Goal: Information Seeking & Learning: Check status

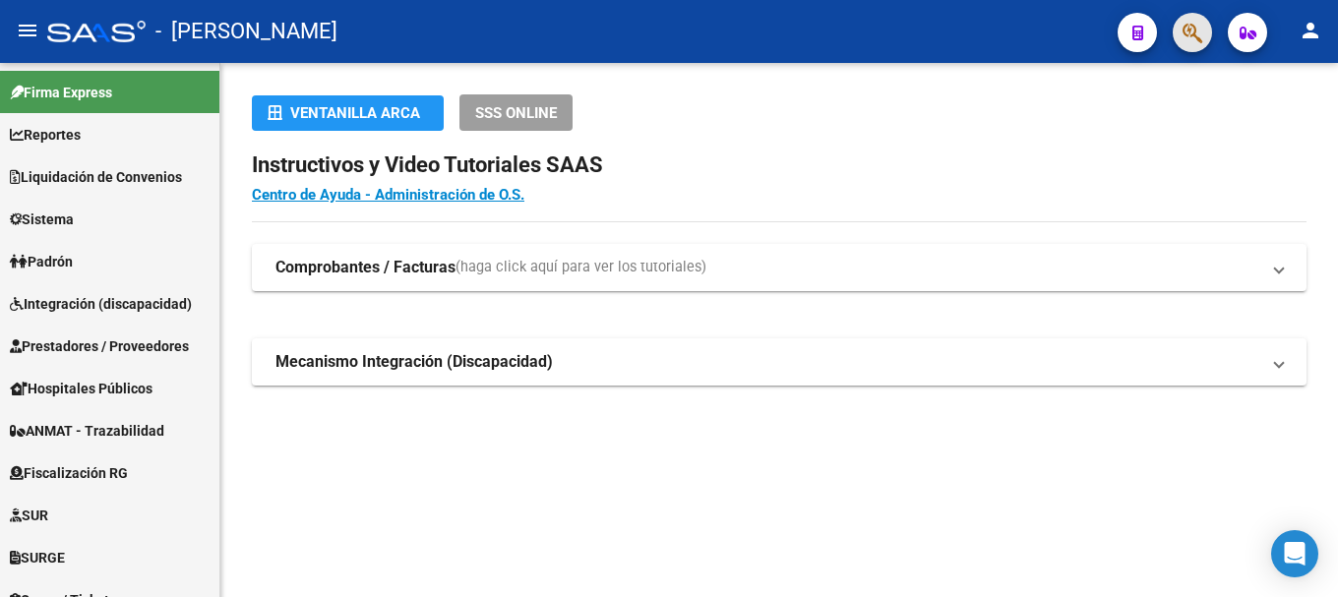
click at [1206, 37] on button "button" at bounding box center [1192, 32] width 39 height 39
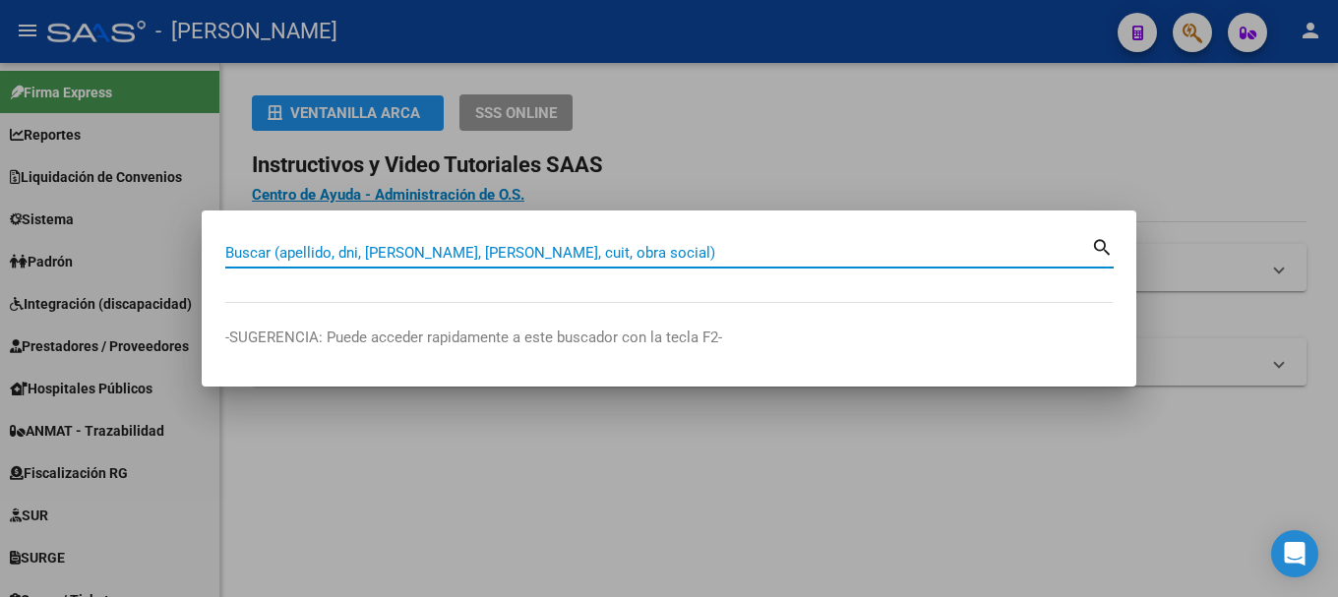
paste input "18045722"
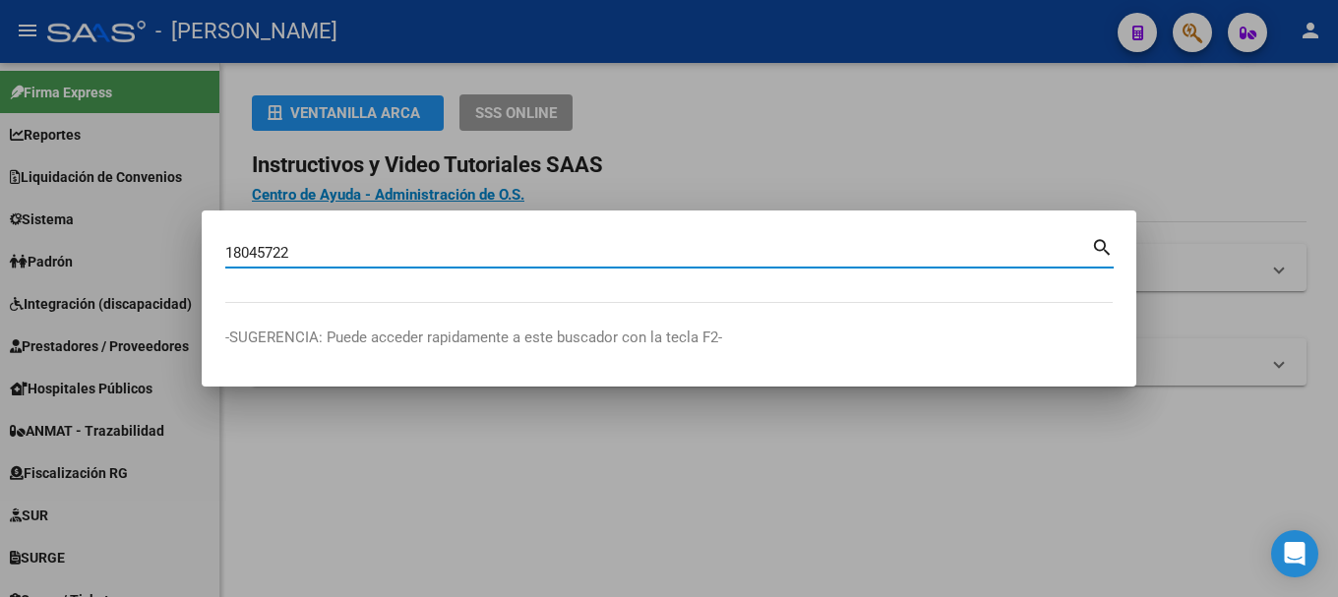
type input "18045722"
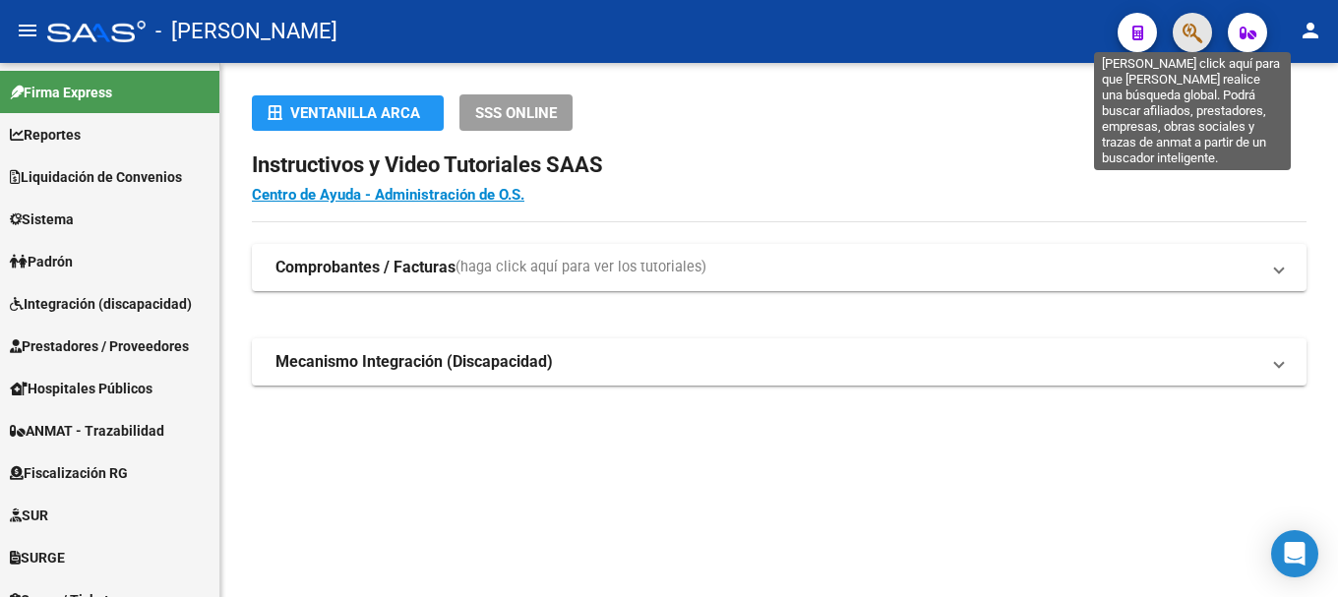
click at [1200, 32] on icon "button" at bounding box center [1192, 33] width 20 height 23
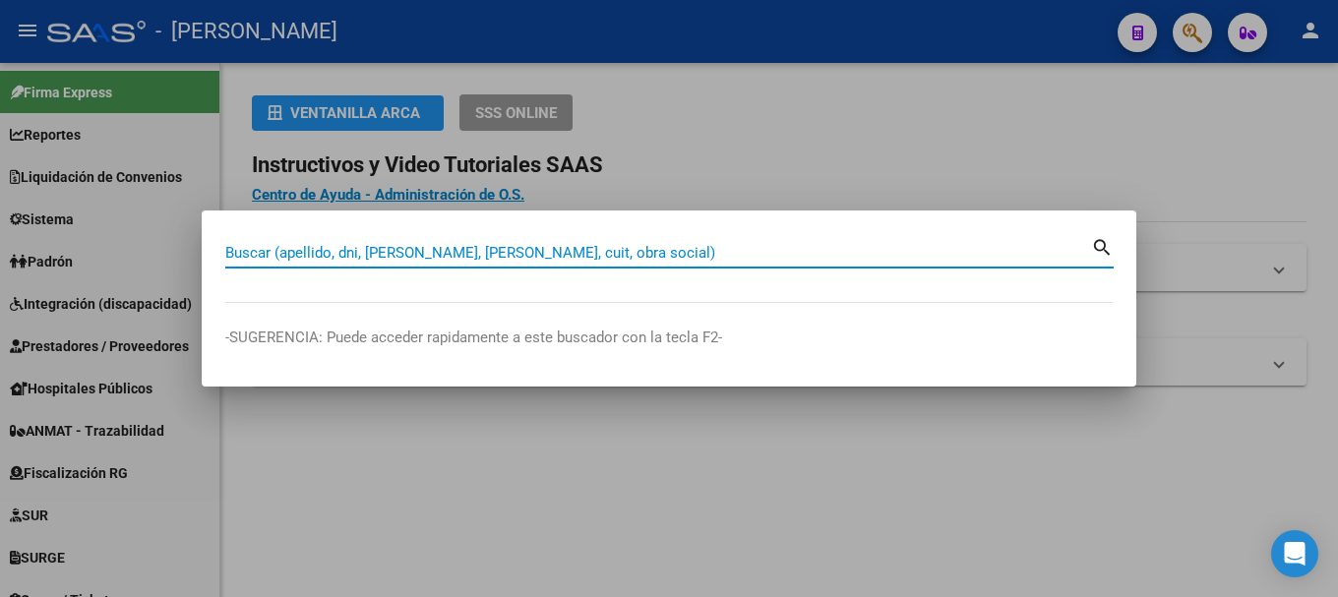
paste input "18045722"
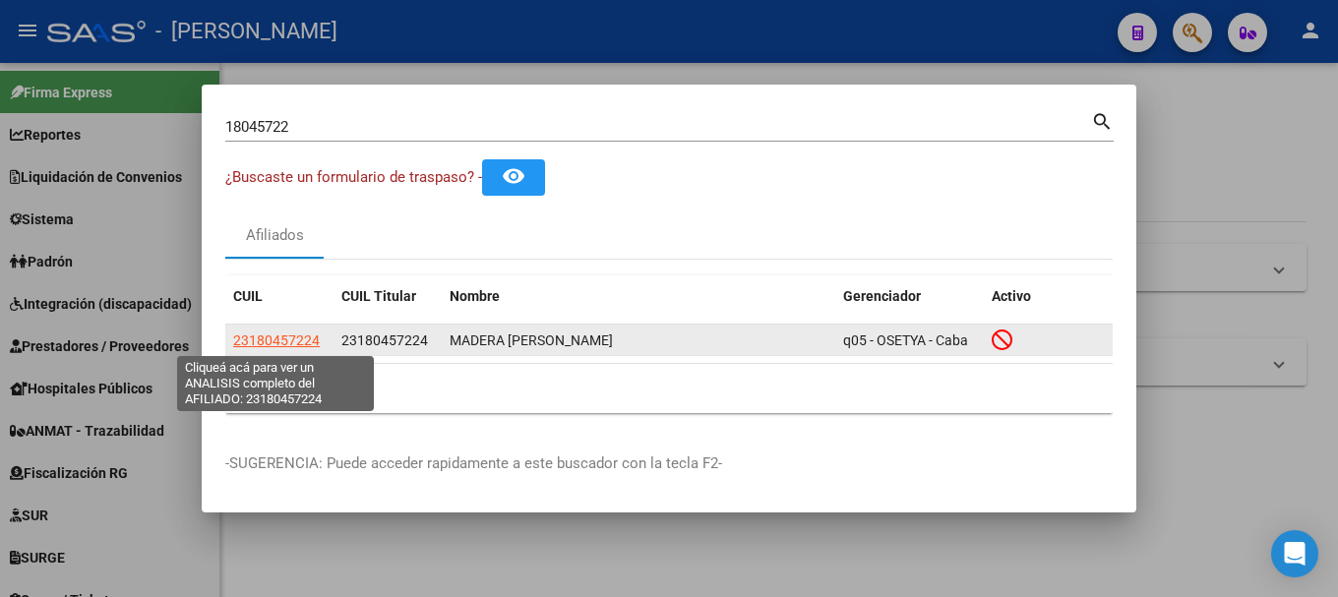
click at [270, 340] on span "23180457224" at bounding box center [276, 340] width 87 height 16
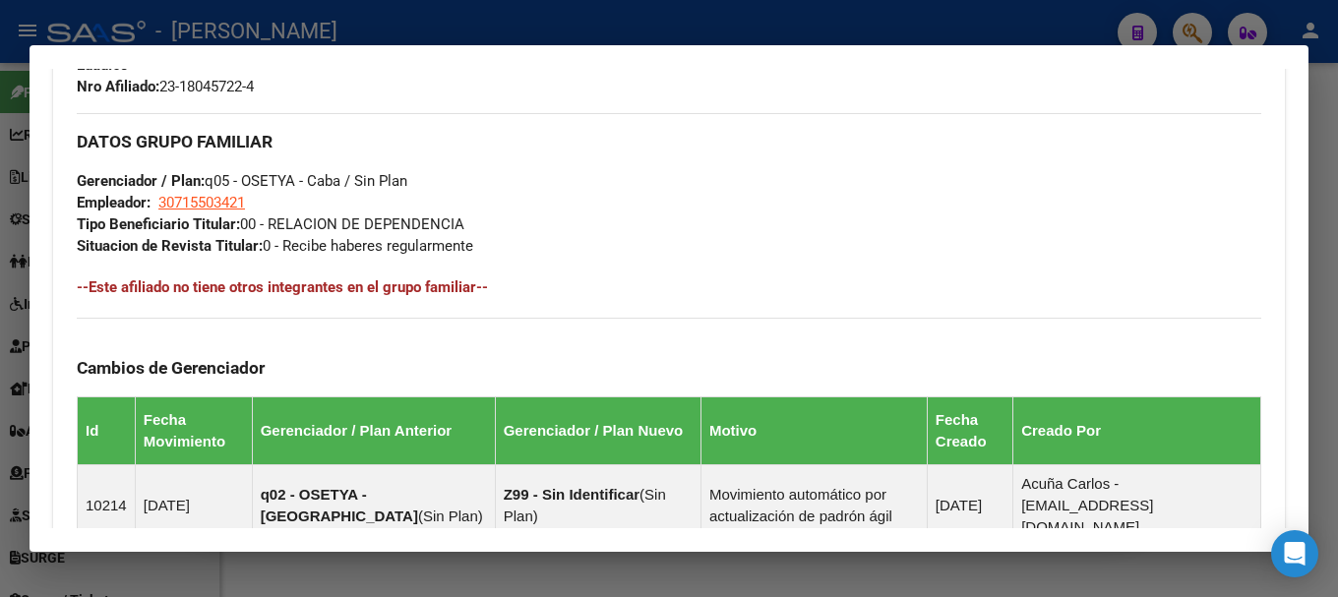
scroll to position [1414, 0]
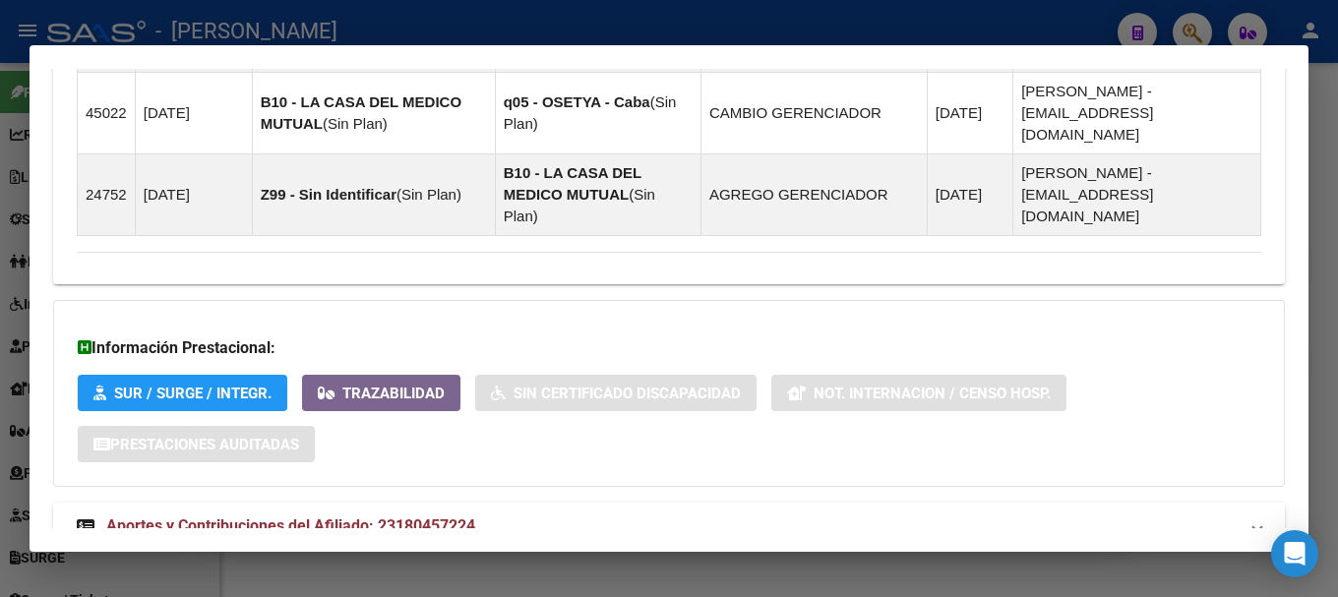
click at [559, 514] on mat-panel-title "Aportes y Contribuciones del Afiliado: 23180457224" at bounding box center [657, 526] width 1161 height 24
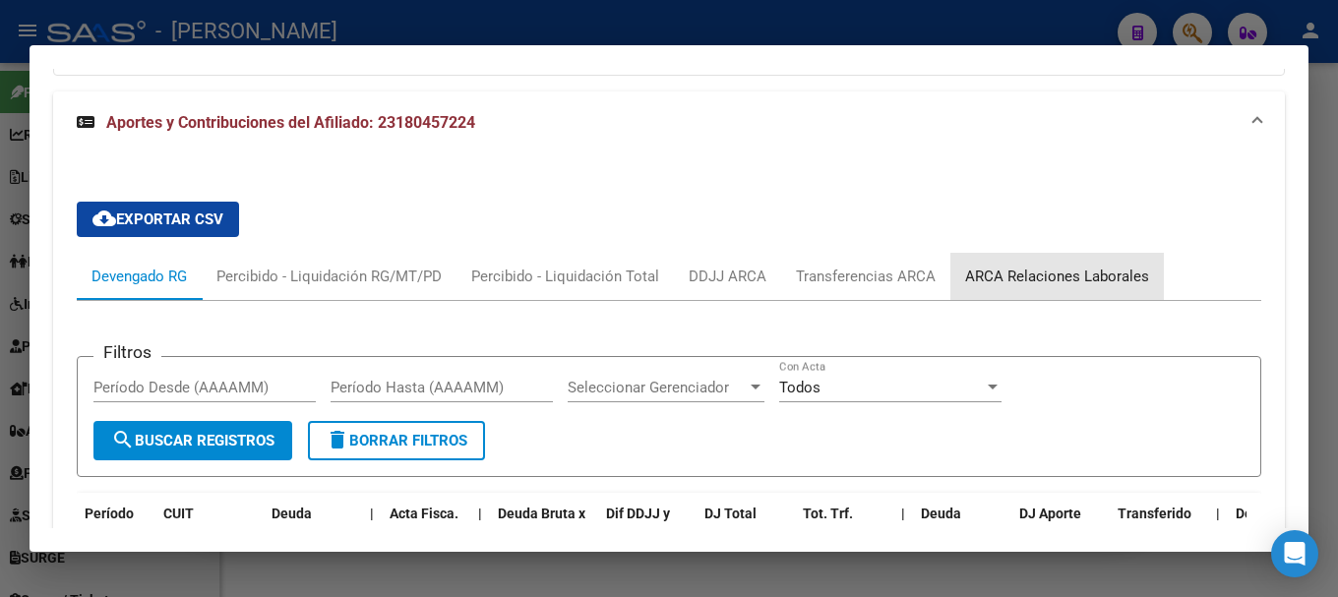
click at [1068, 253] on div "ARCA Relaciones Laborales" at bounding box center [1056, 276] width 213 height 47
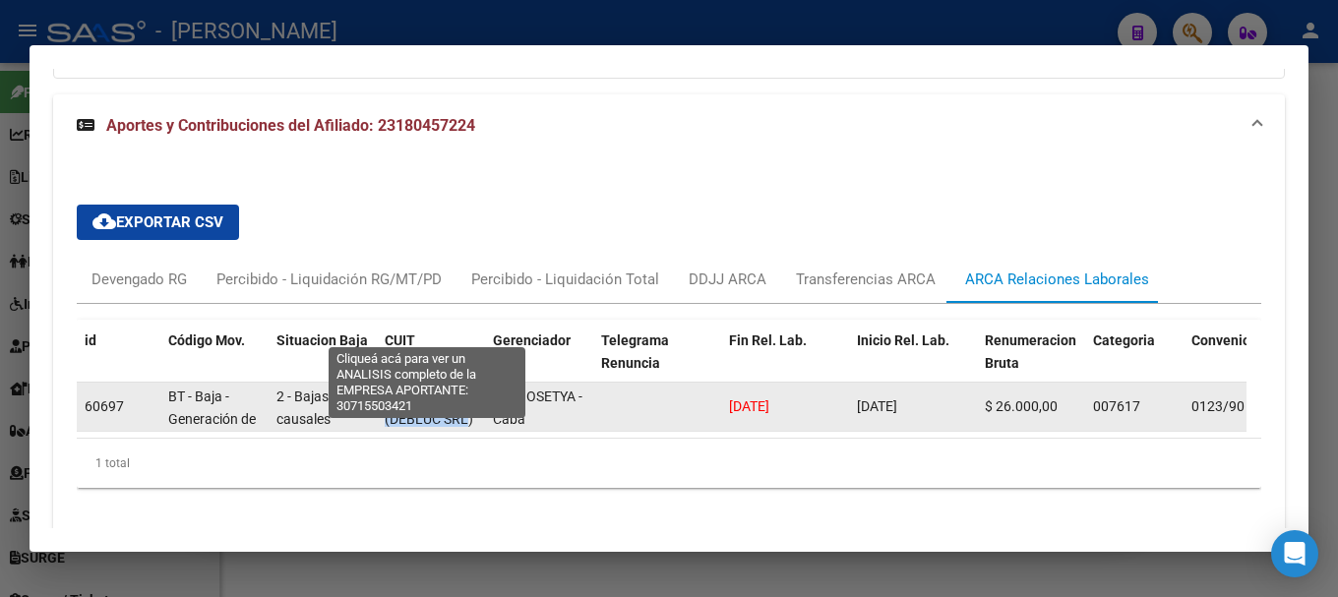
scroll to position [1, 0]
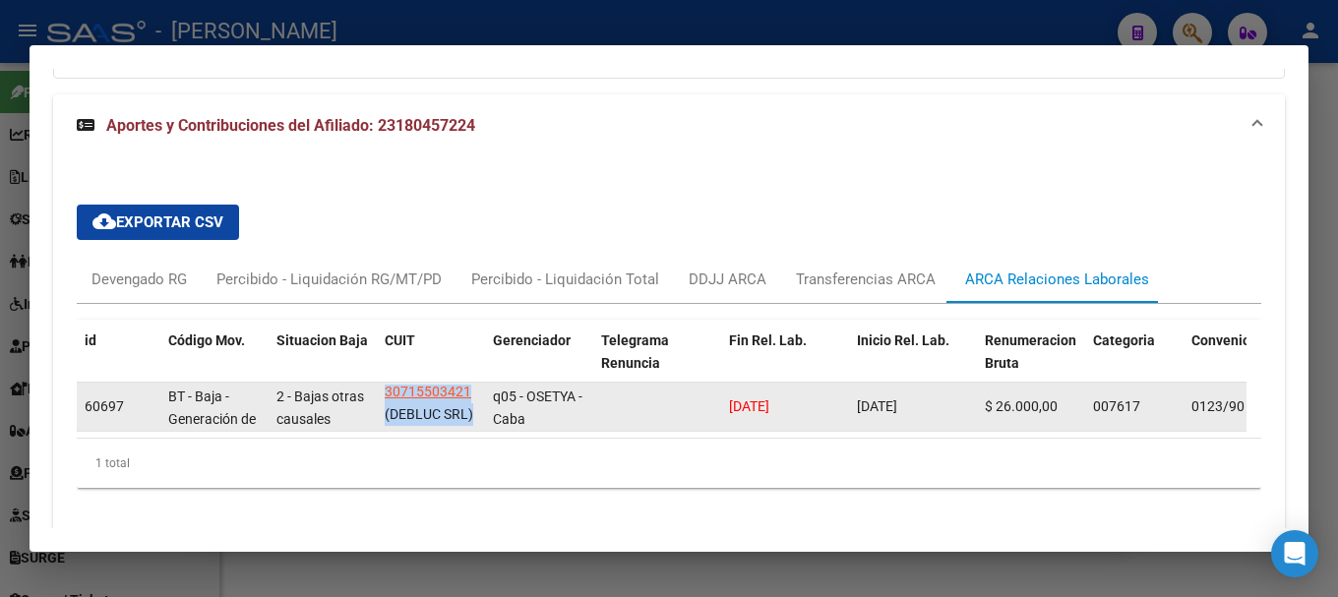
drag, startPoint x: 383, startPoint y: 333, endPoint x: 473, endPoint y: 355, distance: 93.0
click at [473, 383] on datatable-body-cell "30715503421 (DEBLUC SRL)" at bounding box center [431, 407] width 108 height 48
copy div "30715503421 (DEBLUC SRL)"
drag, startPoint x: 326, startPoint y: 345, endPoint x: 331, endPoint y: 356, distance: 12.3
click at [331, 385] on div "2 - Bajas otras causales" at bounding box center [322, 405] width 92 height 41
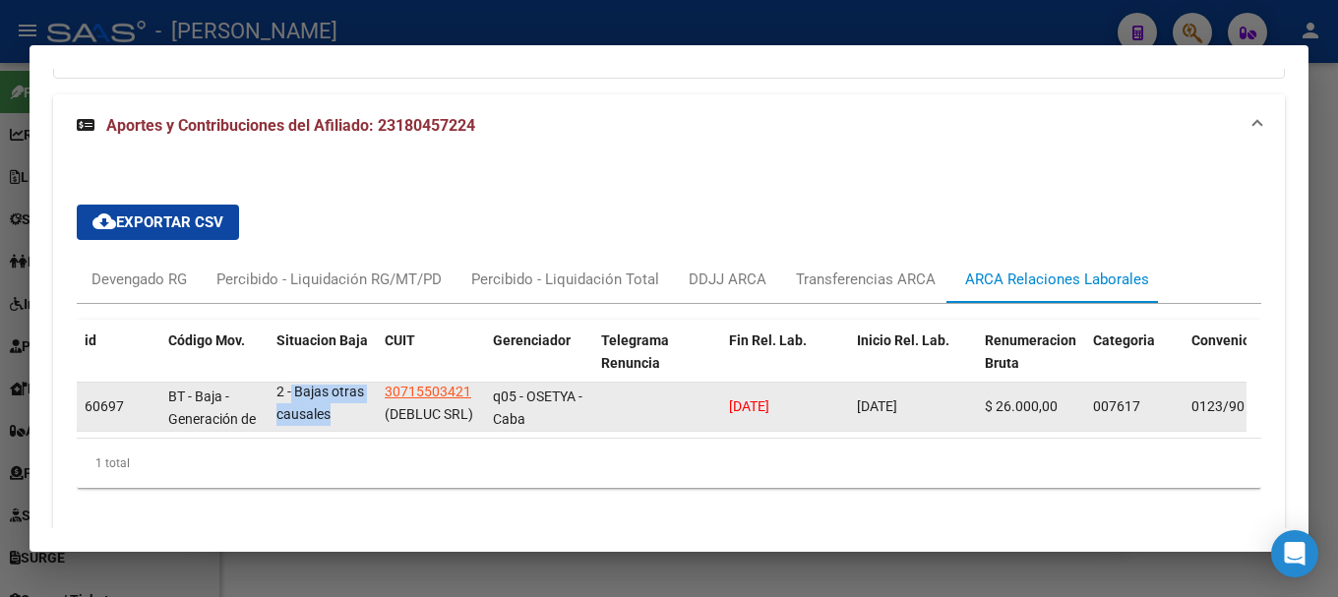
copy span "Bajas otras causales"
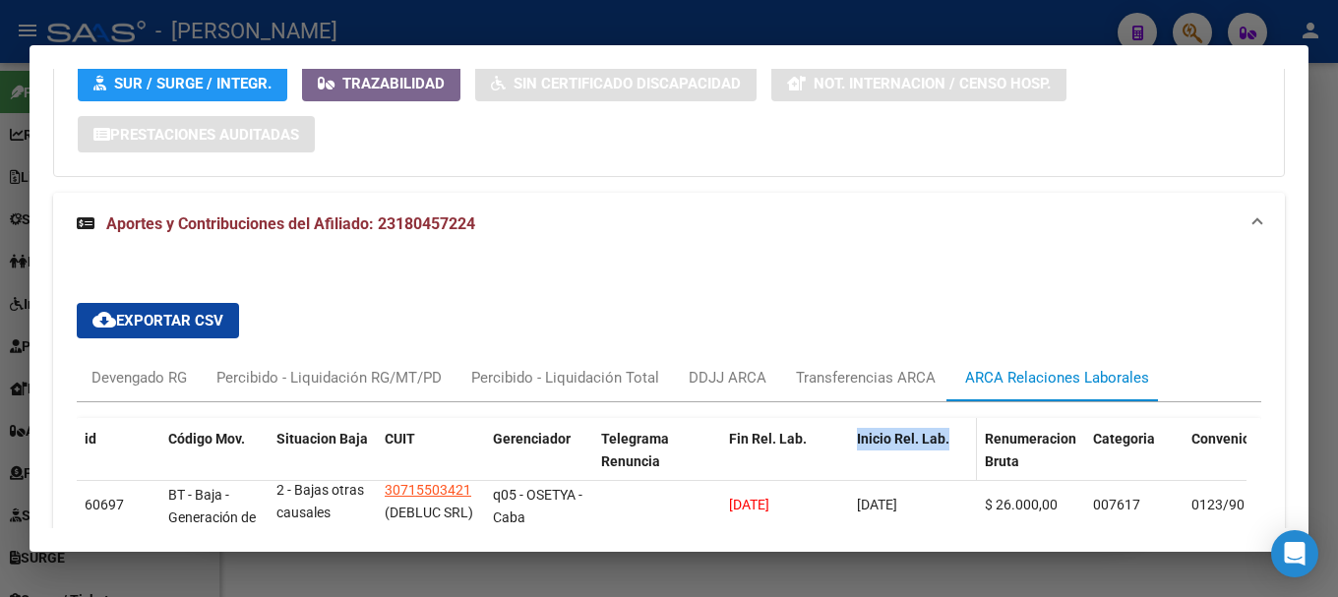
drag, startPoint x: 857, startPoint y: 373, endPoint x: 966, endPoint y: 373, distance: 109.2
click at [966, 428] on div "Inicio Rel. Lab." at bounding box center [913, 439] width 112 height 23
copy span "Inicio Rel. Lab."
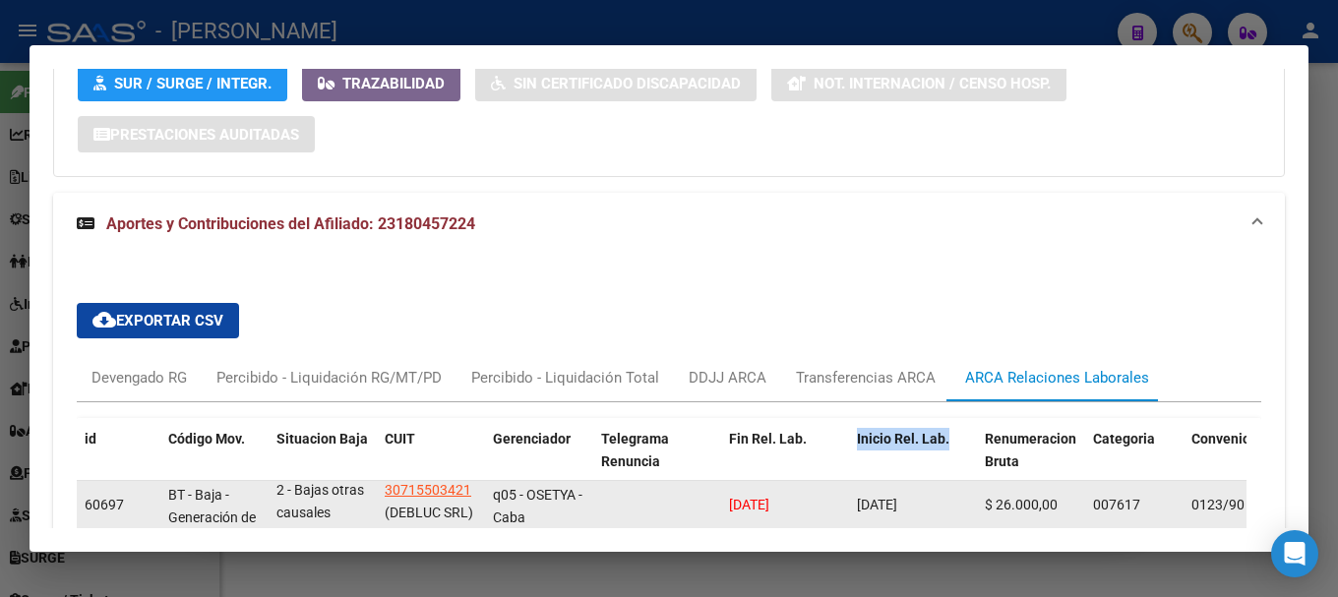
drag, startPoint x: 864, startPoint y: 444, endPoint x: 944, endPoint y: 444, distance: 80.7
click at [944, 494] on div "[DATE]" at bounding box center [913, 505] width 112 height 23
copy span "[DATE]"
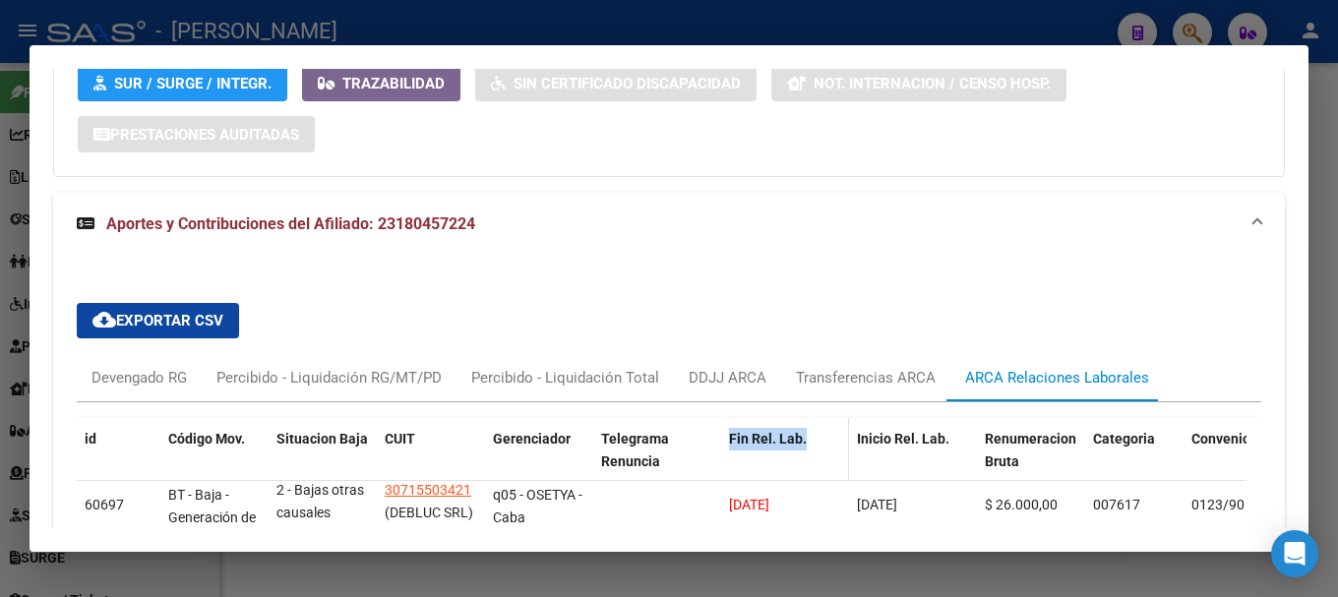
drag, startPoint x: 810, startPoint y: 369, endPoint x: 821, endPoint y: 370, distance: 11.8
click at [821, 418] on datatable-header-cell "Fin Rel. Lab." at bounding box center [785, 461] width 128 height 87
copy span "Fin Rel. Lab."
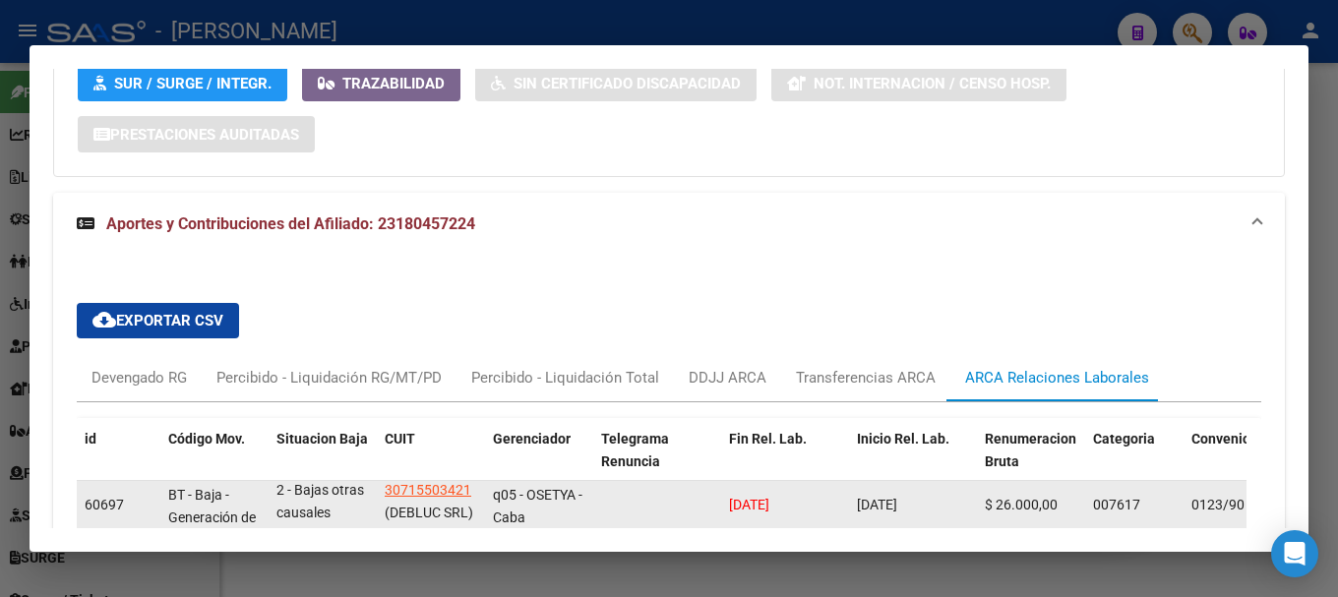
drag, startPoint x: 739, startPoint y: 447, endPoint x: 825, endPoint y: 447, distance: 86.6
click at [825, 481] on div "60697 BT - Baja - Generación de Clave 2 - Bajas otras causales 30715503421 (DEB…" at bounding box center [1299, 505] width 2444 height 49
drag, startPoint x: 817, startPoint y: 434, endPoint x: 726, endPoint y: 435, distance: 91.5
click at [726, 481] on datatable-body-cell "[DATE]" at bounding box center [785, 505] width 128 height 48
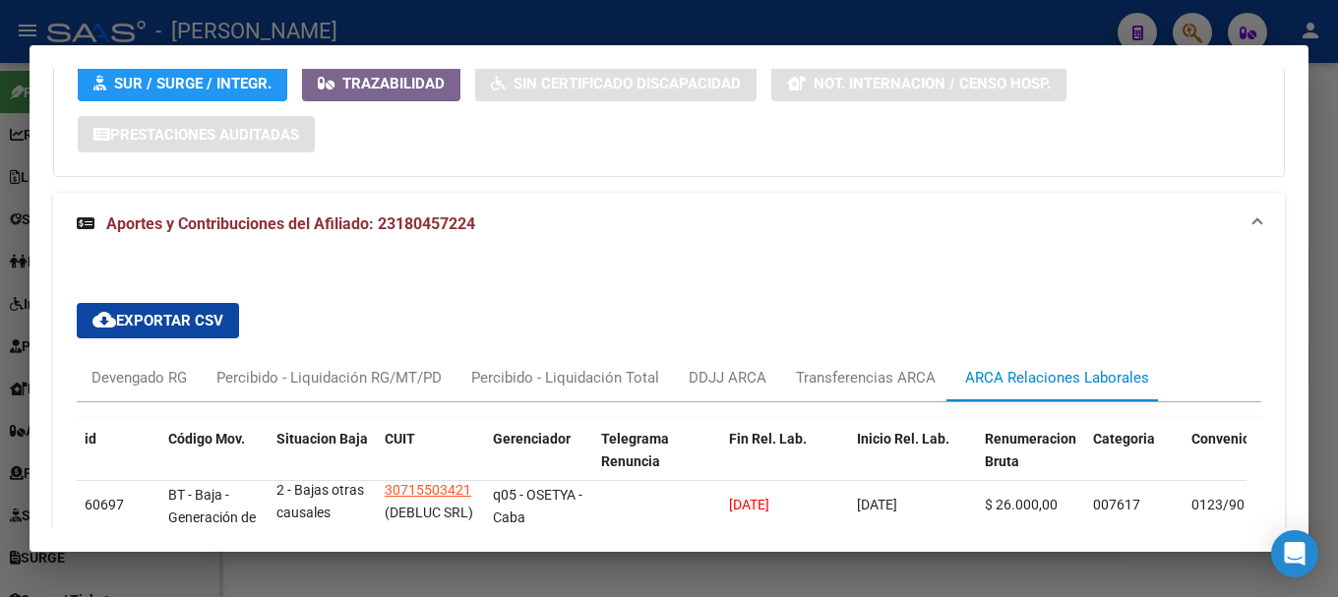
copy span "[DATE]"
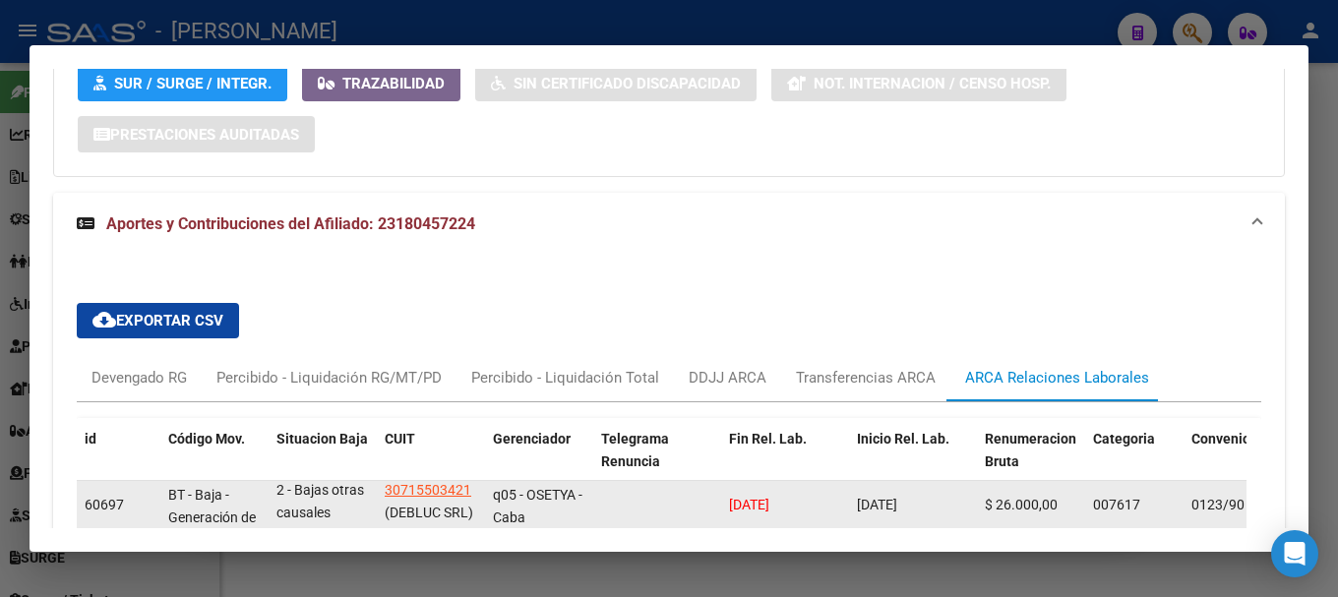
click at [274, 481] on datatable-body-cell "2 - Bajas otras causales" at bounding box center [323, 505] width 108 height 48
drag, startPoint x: 293, startPoint y: 426, endPoint x: 339, endPoint y: 457, distance: 55.9
click at [339, 483] on div "2 - Bajas otras causales" at bounding box center [322, 503] width 92 height 41
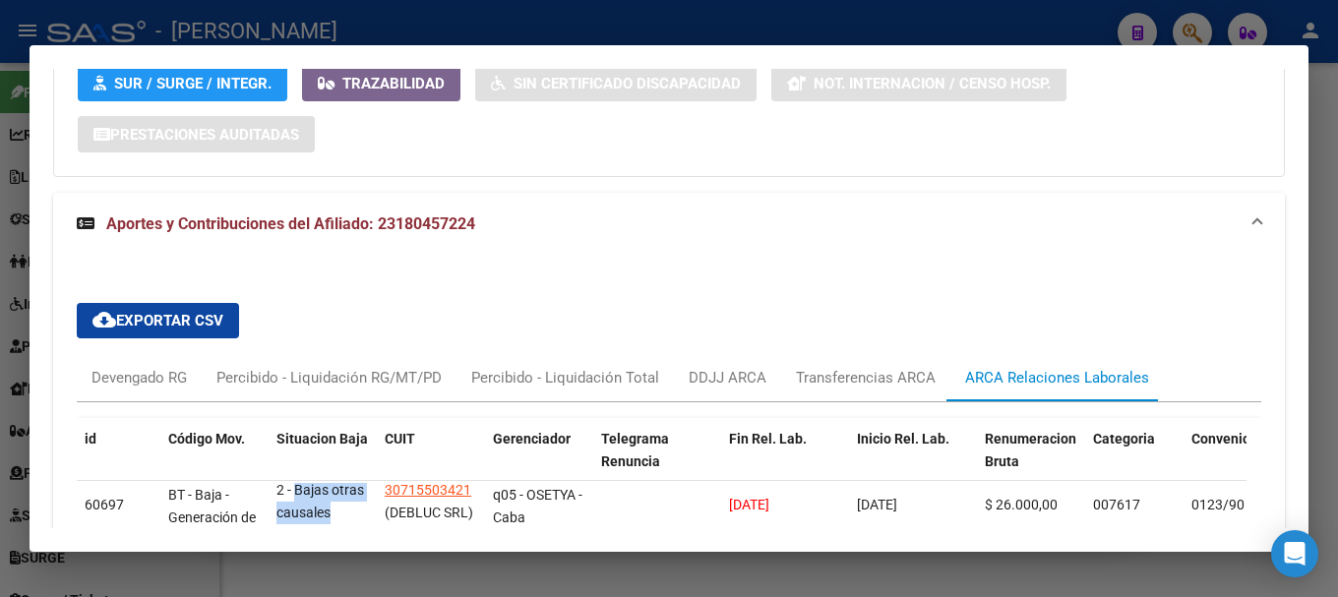
copy span "Bajas otras causales"
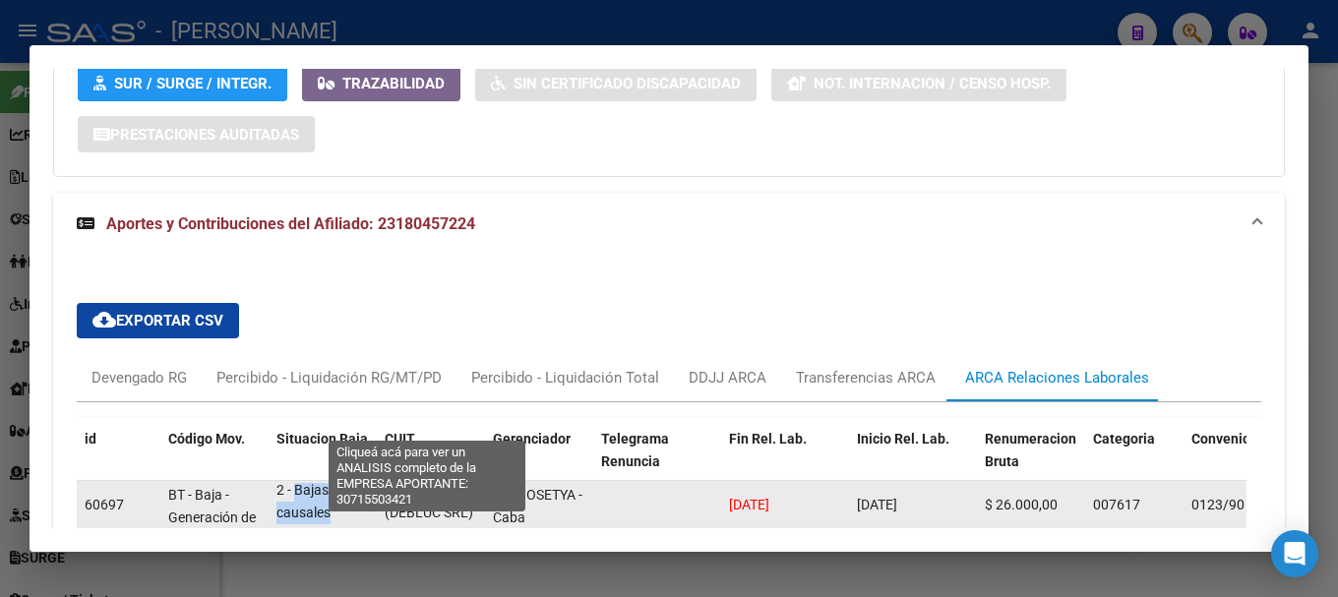
scroll to position [0, 0]
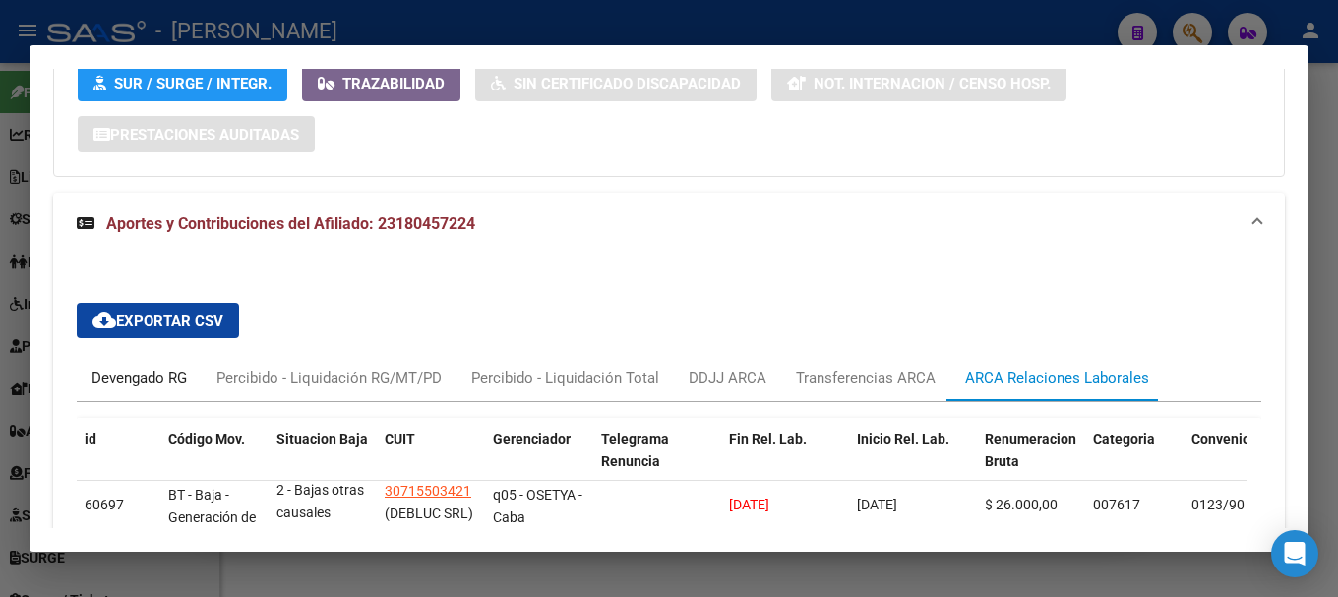
click at [142, 367] on div "Devengado RG" at bounding box center [138, 378] width 95 height 22
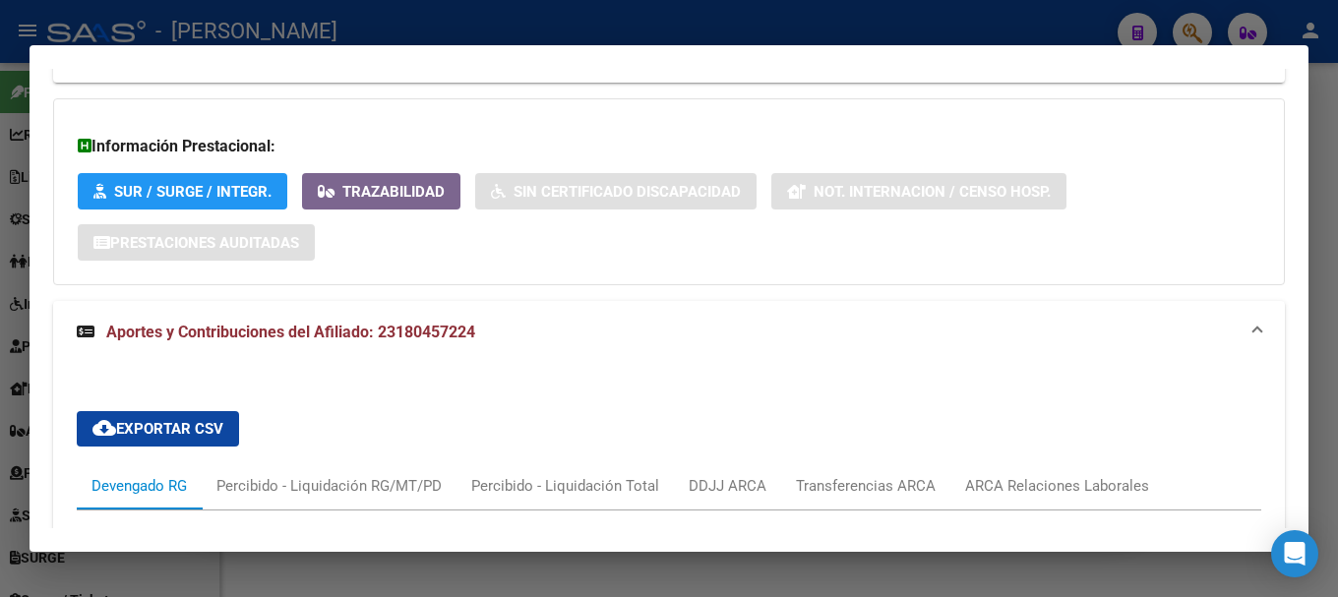
scroll to position [1724, 0]
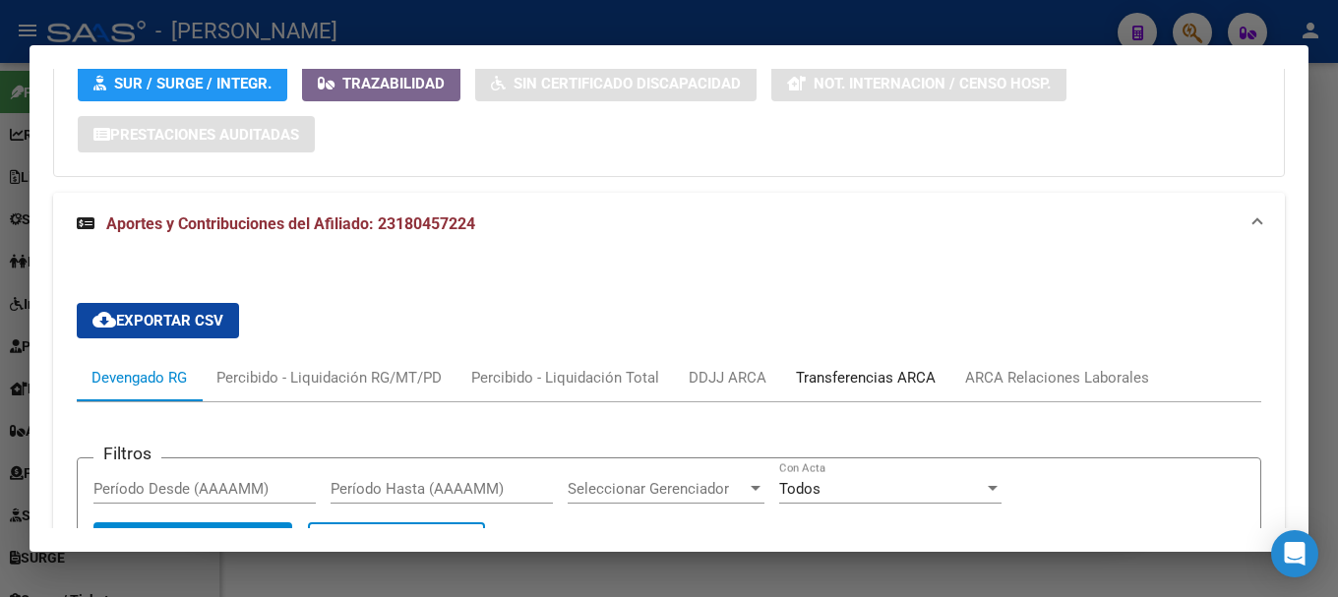
click at [872, 367] on div "Transferencias ARCA" at bounding box center [866, 378] width 140 height 22
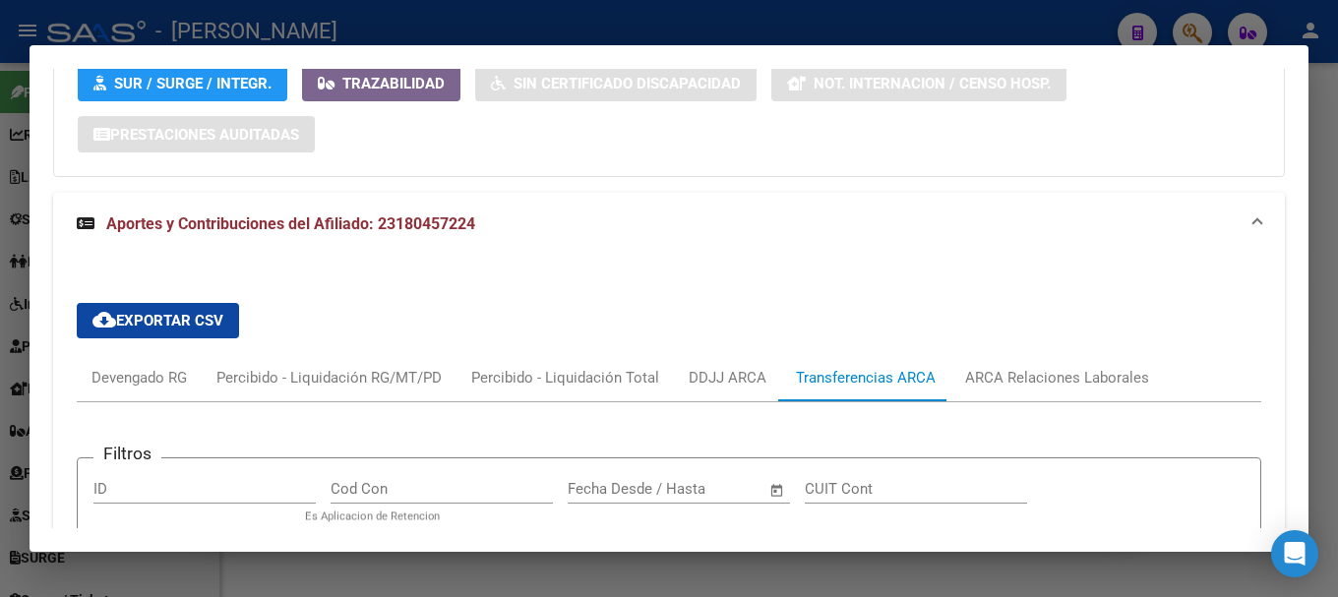
drag, startPoint x: 658, startPoint y: 28, endPoint x: 513, endPoint y: 91, distance: 158.1
click at [656, 29] on div at bounding box center [669, 298] width 1338 height 597
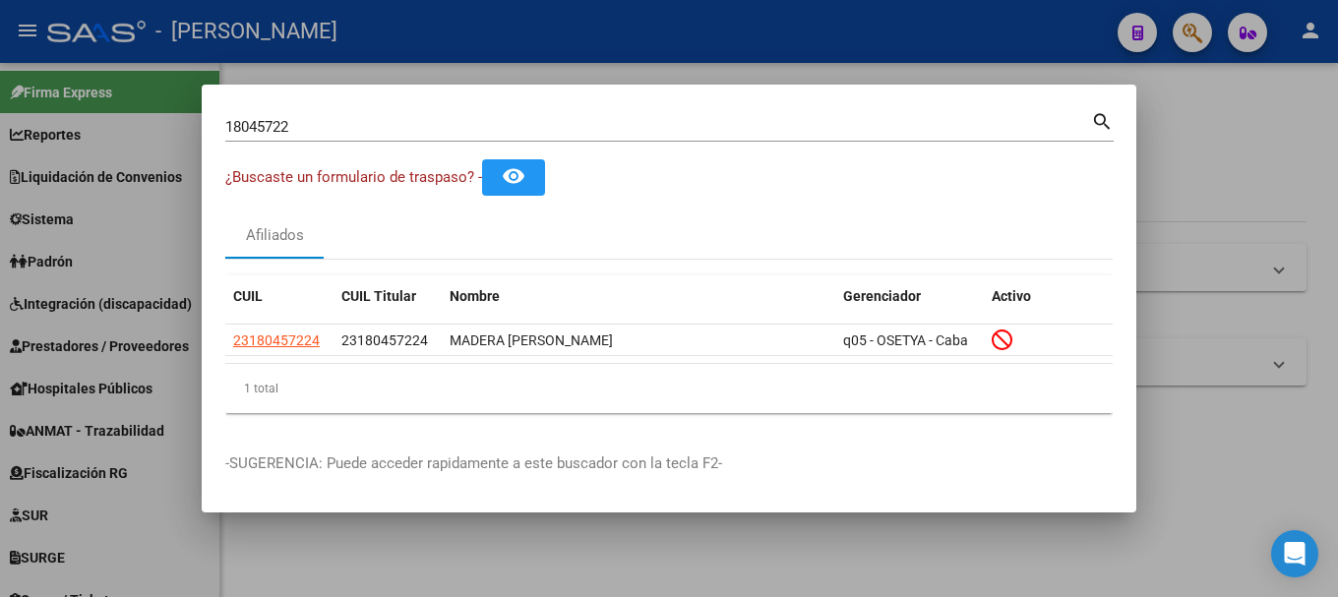
click at [368, 126] on input "18045722" at bounding box center [658, 127] width 866 height 18
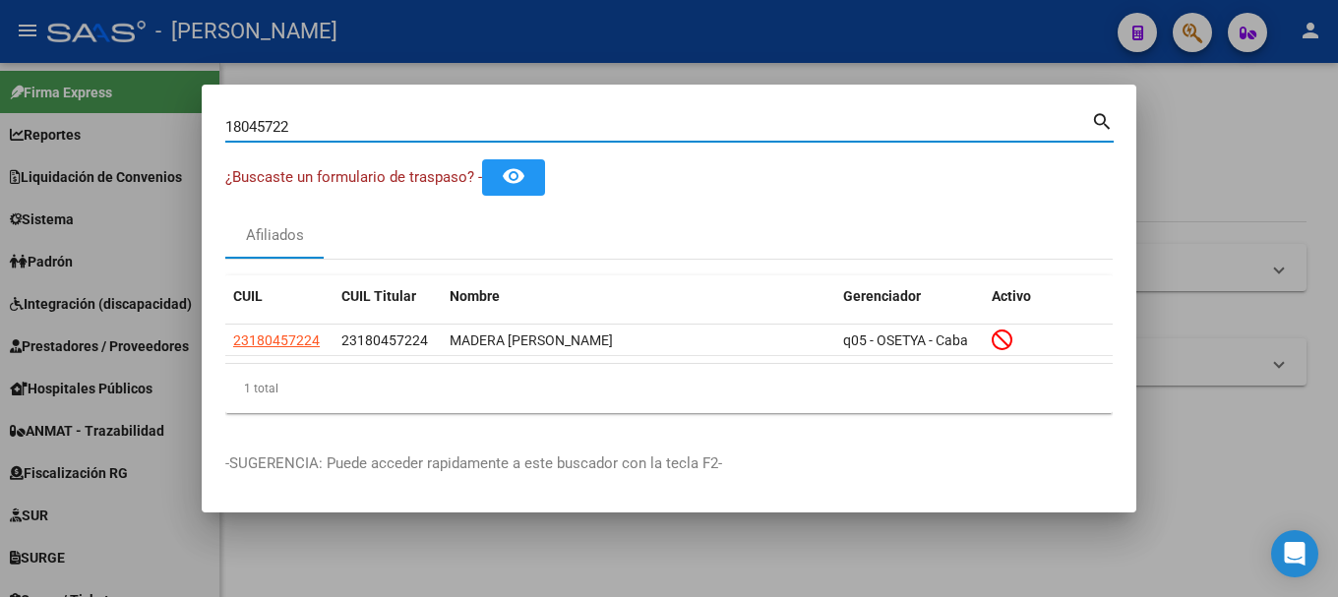
click at [368, 126] on input "18045722" at bounding box center [658, 127] width 866 height 18
paste input "20215209505"
type input "20215209505"
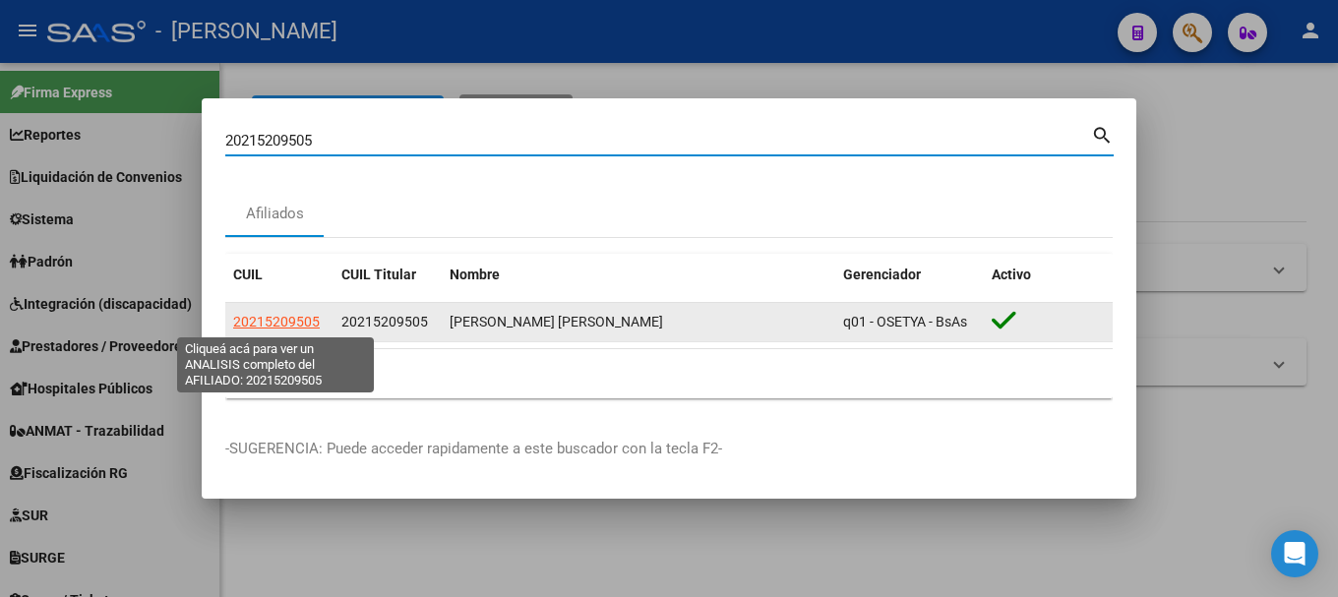
click at [271, 325] on span "20215209505" at bounding box center [276, 322] width 87 height 16
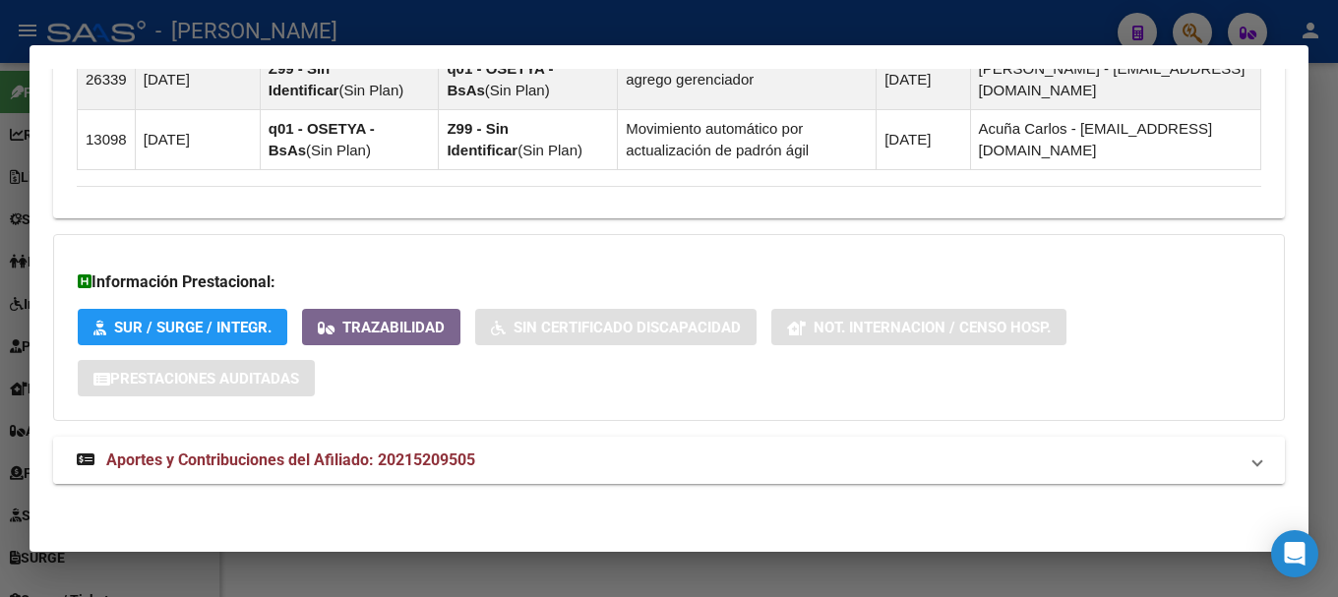
click at [480, 457] on mat-panel-title "Aportes y Contribuciones del Afiliado: 20215209505" at bounding box center [657, 461] width 1161 height 24
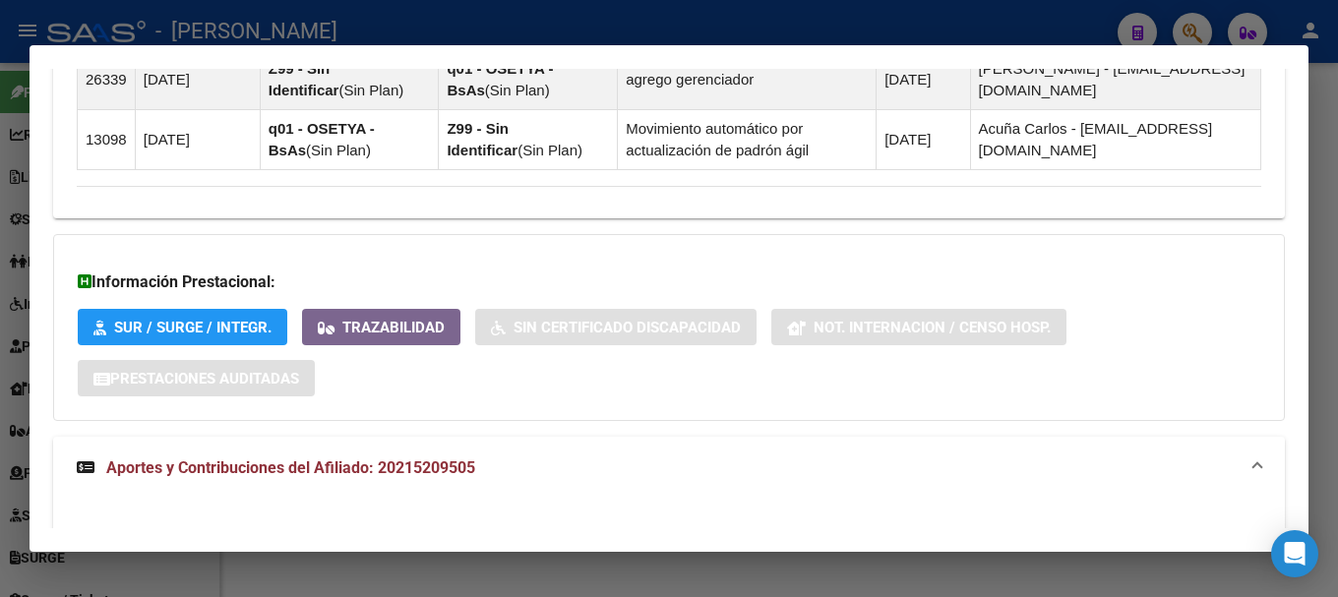
scroll to position [1541, 0]
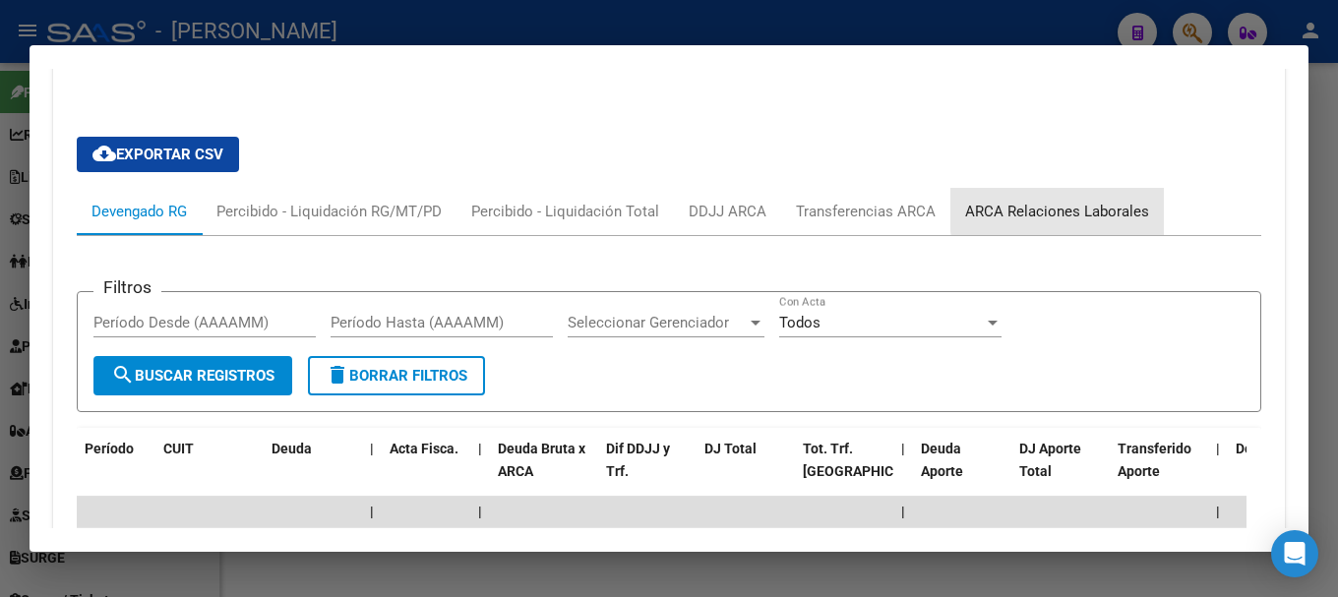
click at [1095, 209] on div "ARCA Relaciones Laborales" at bounding box center [1057, 212] width 184 height 22
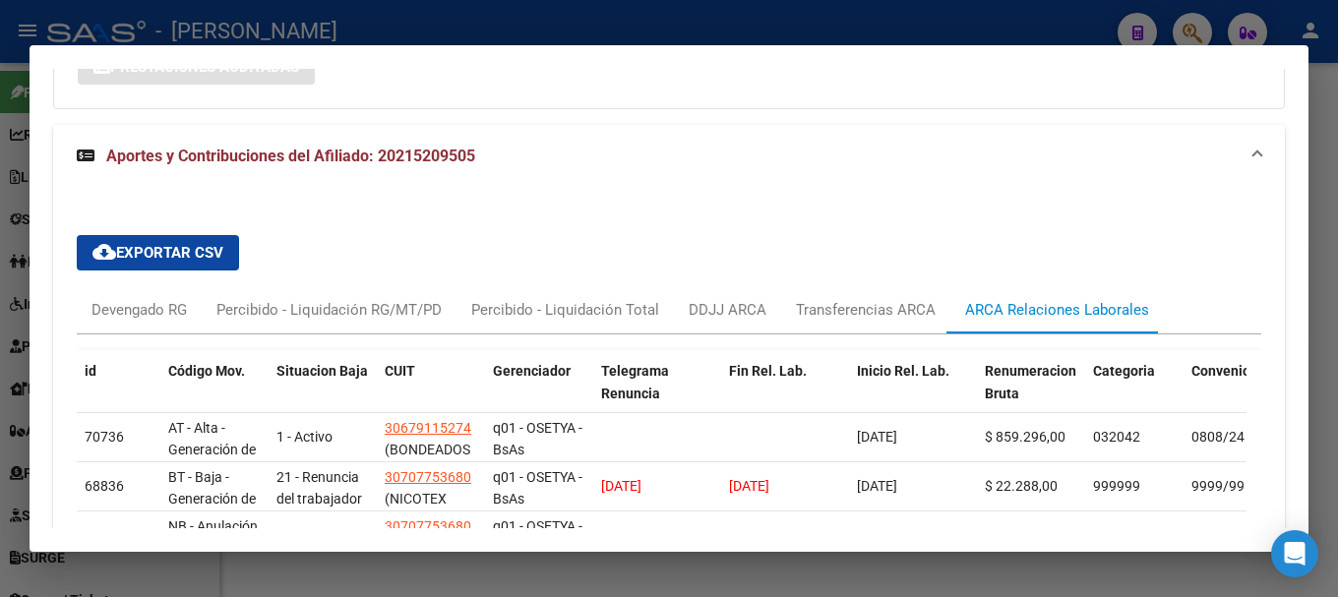
scroll to position [1836, 0]
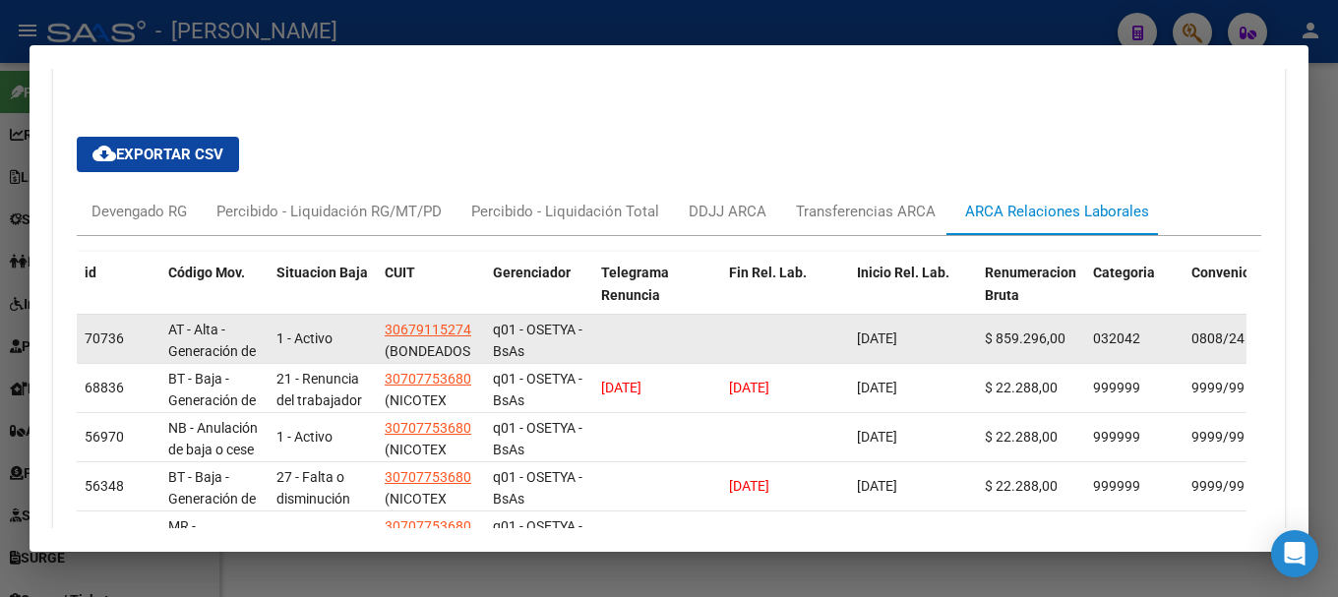
drag, startPoint x: 945, startPoint y: 341, endPoint x: 827, endPoint y: 346, distance: 118.1
click at [827, 346] on div "70736 AT - Alta - Generación de clave 1 - Activo 30679115274 (BONDEADOS NORTEX …" at bounding box center [1299, 339] width 2444 height 49
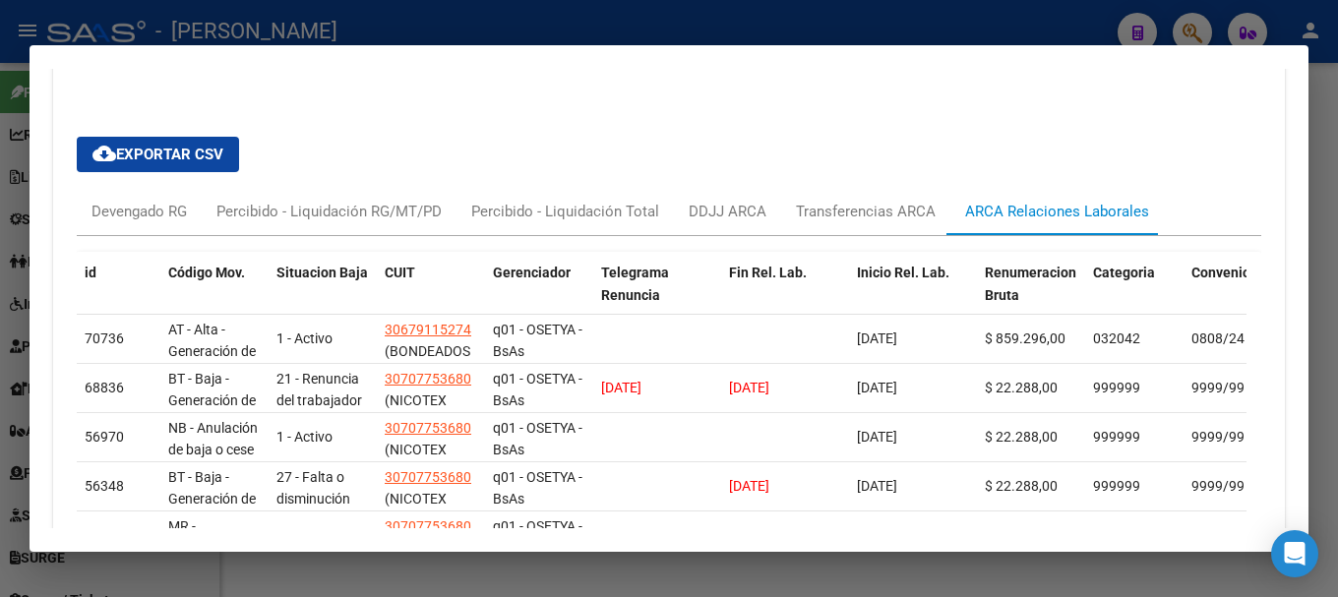
copy span "[DATE]"
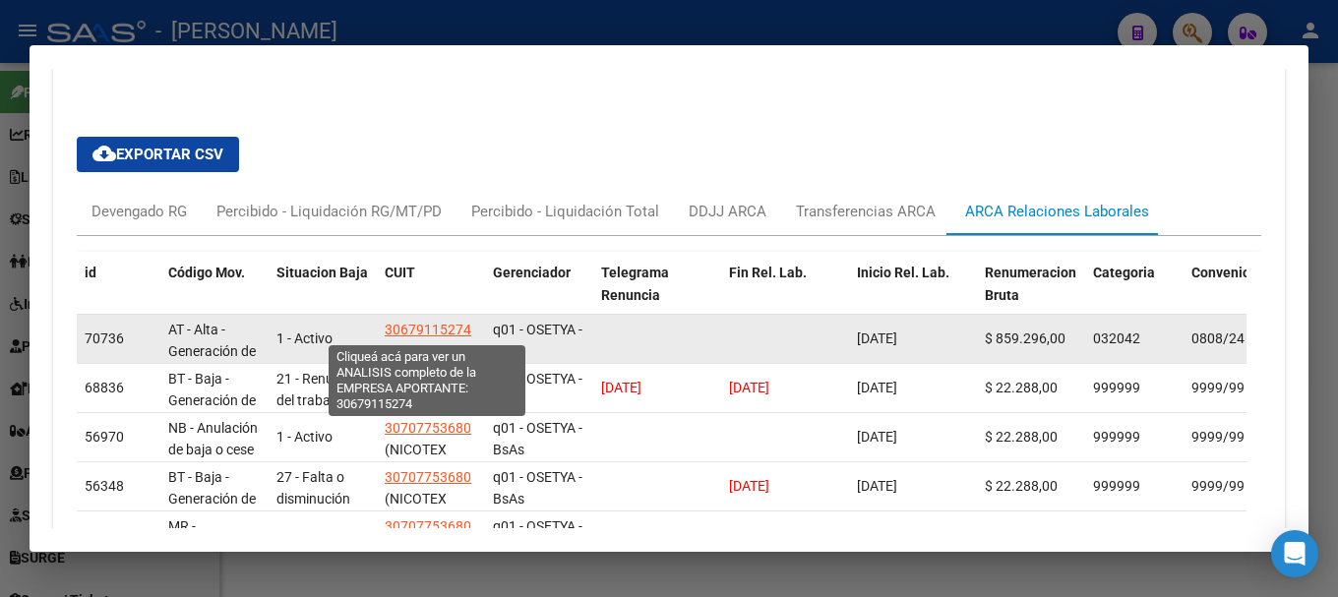
click at [426, 336] on span "30679115274" at bounding box center [428, 330] width 87 height 16
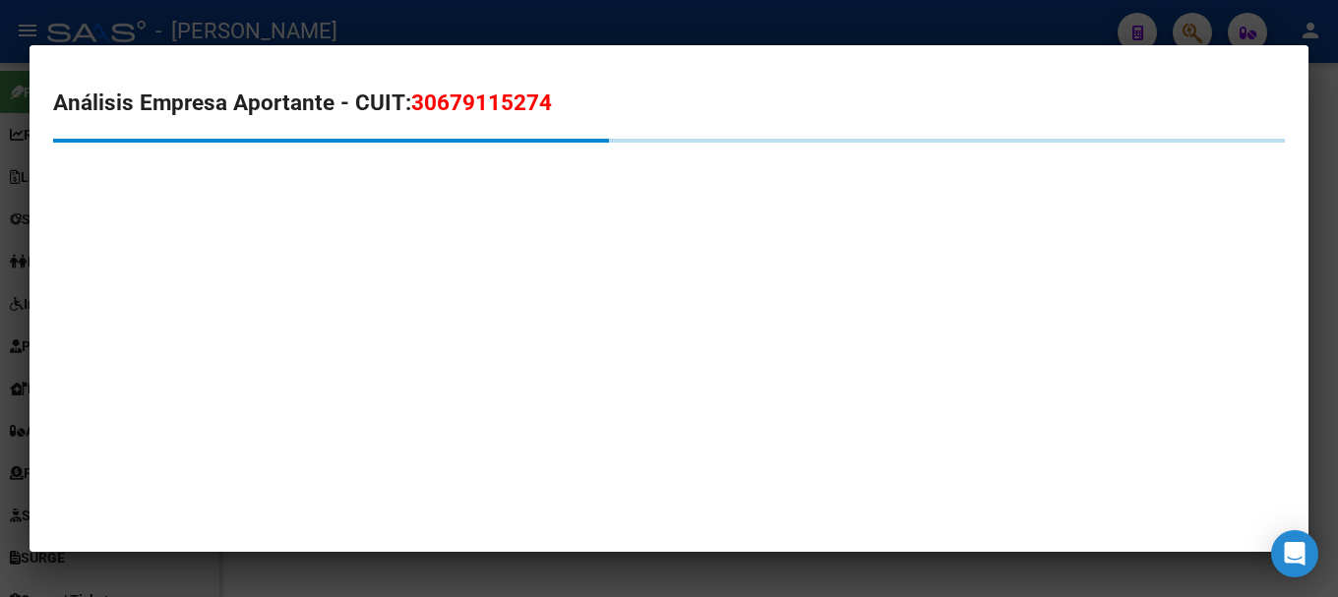
click at [476, 98] on span "30679115274" at bounding box center [481, 103] width 141 height 26
copy span "30679115274"
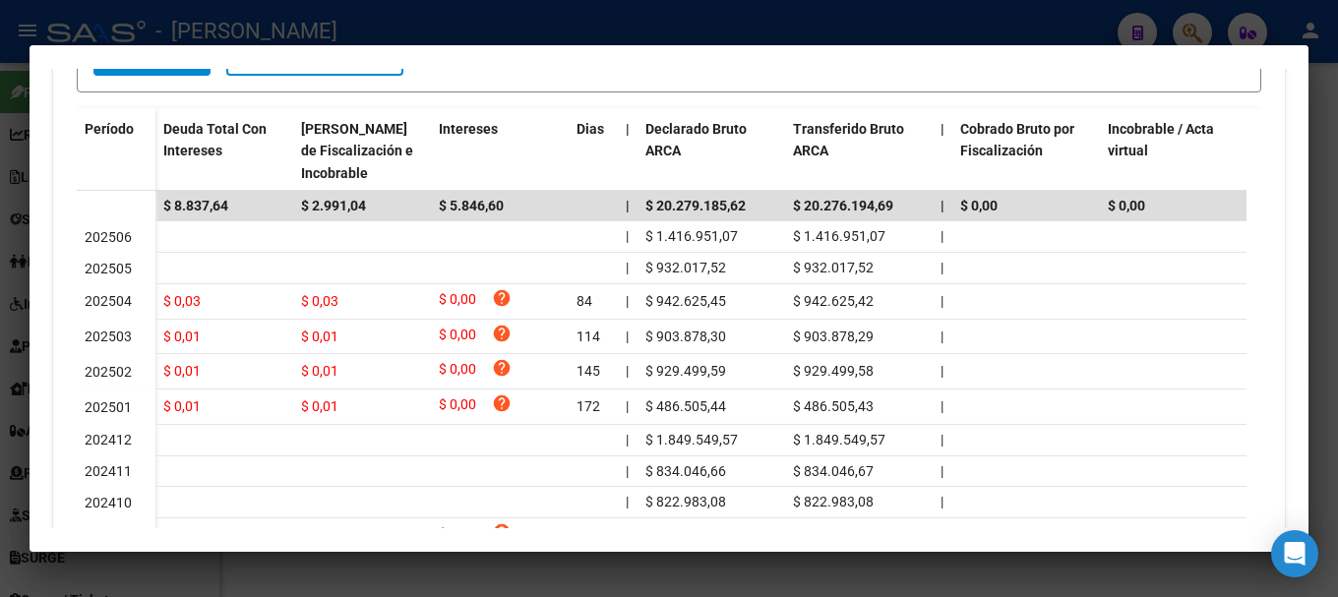
scroll to position [428, 0]
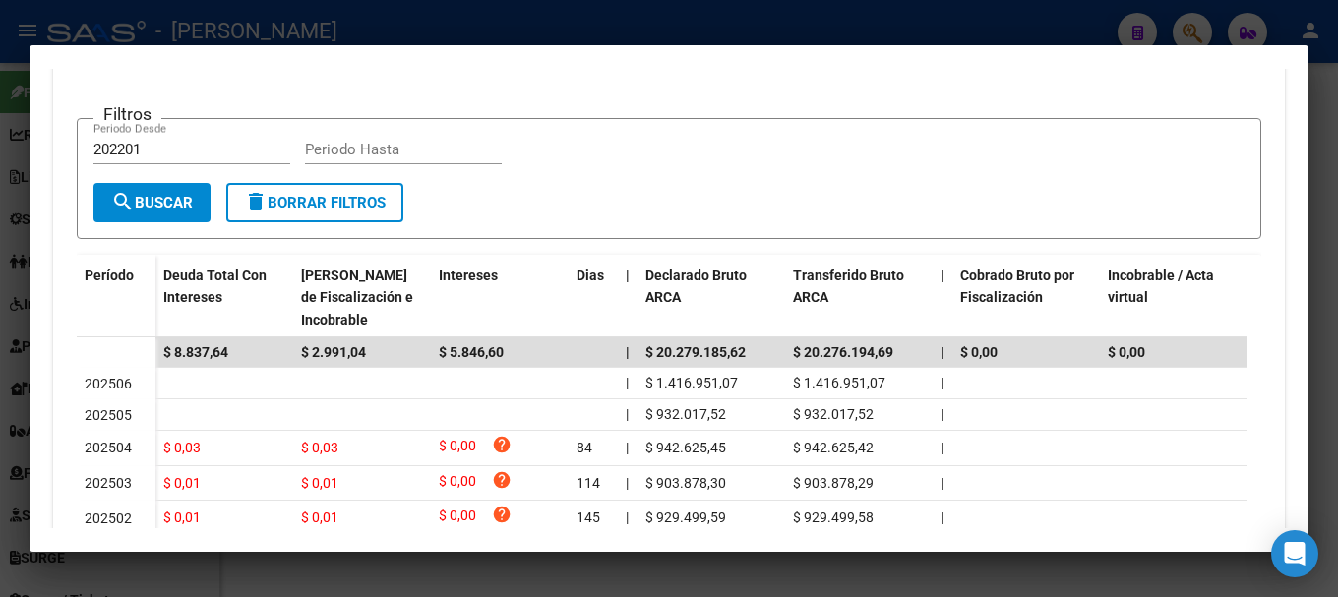
click at [650, 31] on div at bounding box center [669, 298] width 1338 height 597
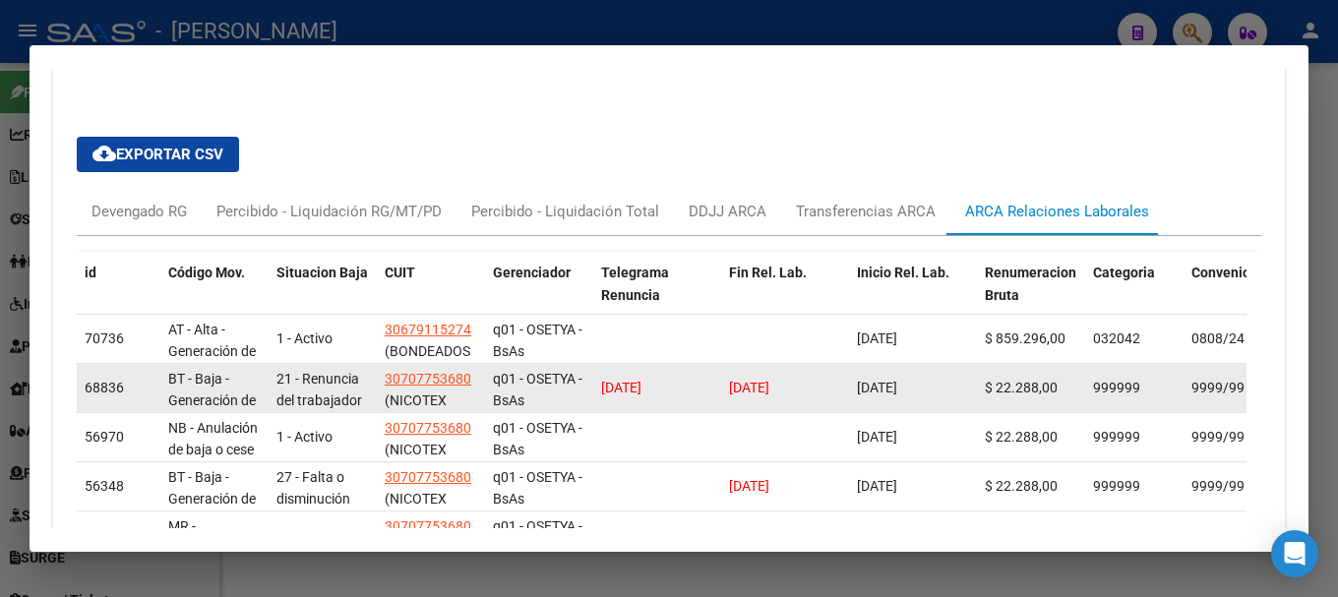
drag, startPoint x: 698, startPoint y: 394, endPoint x: 595, endPoint y: 396, distance: 103.3
click at [595, 396] on datatable-body-cell "[DATE]" at bounding box center [657, 388] width 128 height 48
drag, startPoint x: 821, startPoint y: 380, endPoint x: 685, endPoint y: 384, distance: 136.8
click at [685, 384] on div "68836 BT - Baja - Generación de Clave 21 - Renuncia del trabajador / ART.240 - …" at bounding box center [1299, 388] width 2444 height 49
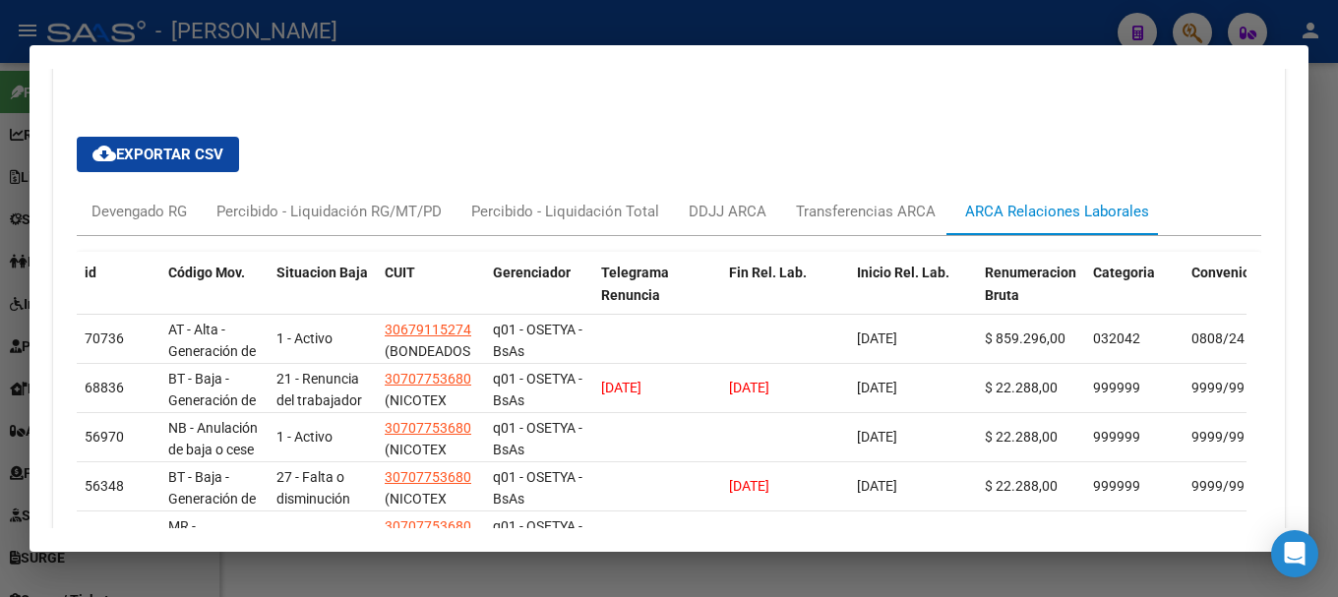
copy div "[DATE]"
drag, startPoint x: 882, startPoint y: 19, endPoint x: 833, endPoint y: 42, distance: 54.6
click at [881, 19] on div at bounding box center [669, 298] width 1338 height 597
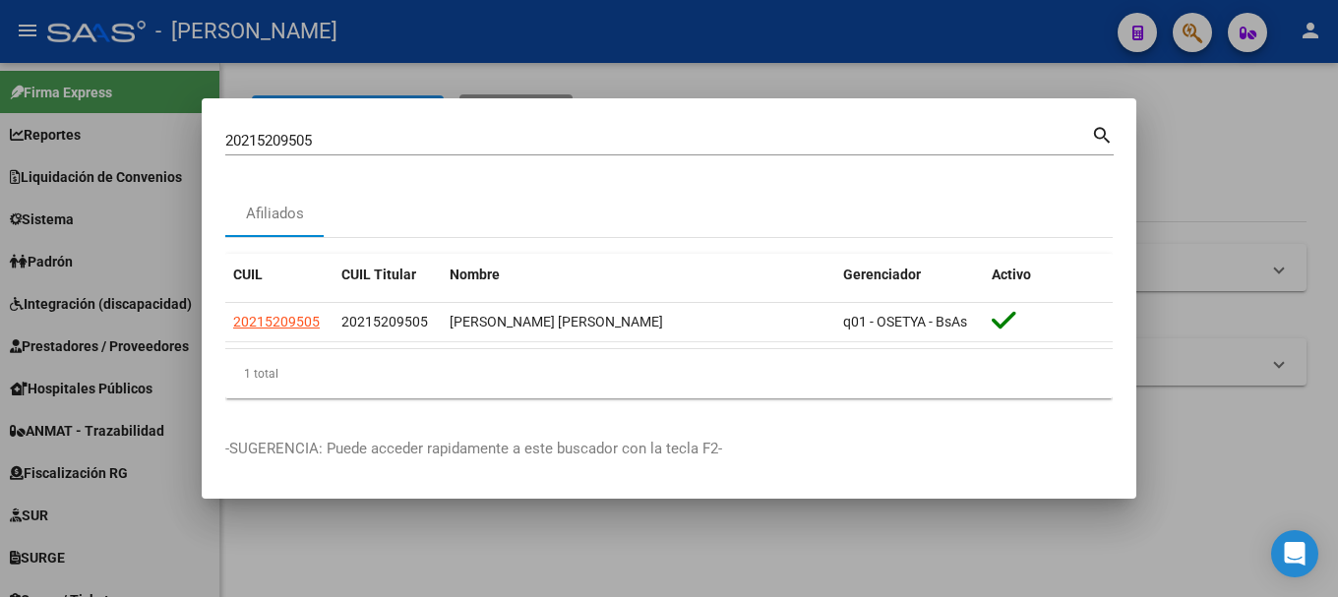
click at [417, 152] on div "20215209505 Buscar (apellido, dni, cuil, [PERSON_NAME], cuit, obra social)" at bounding box center [658, 141] width 866 height 30
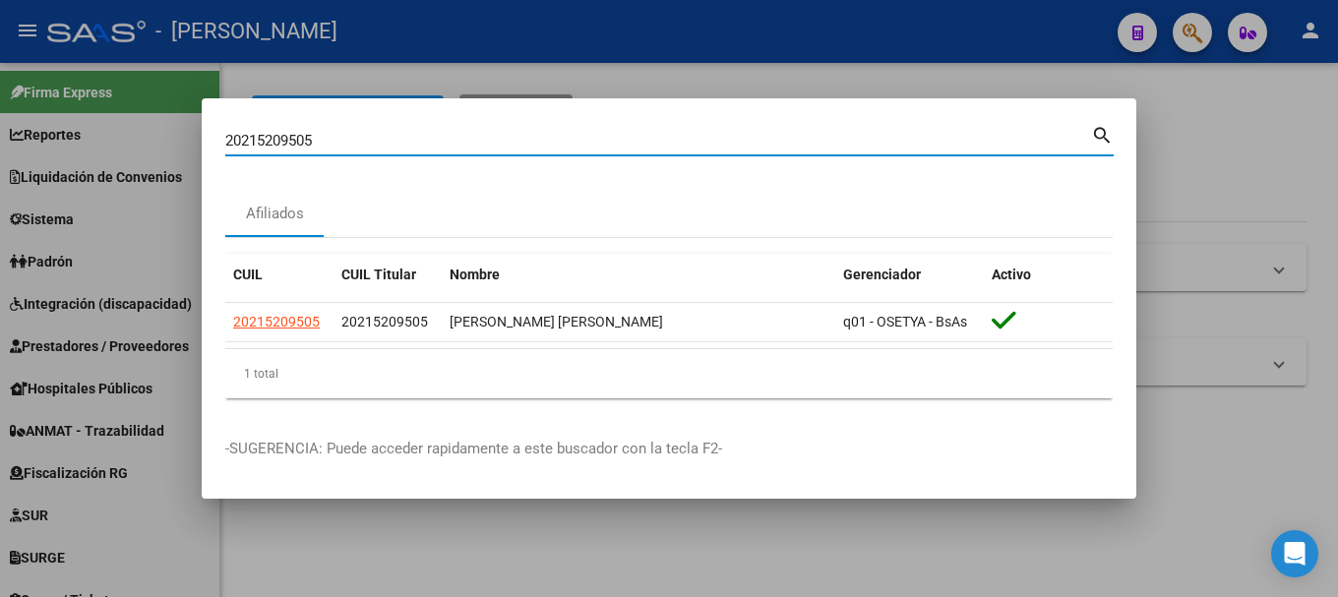
click at [418, 149] on input "20215209505" at bounding box center [658, 141] width 866 height 18
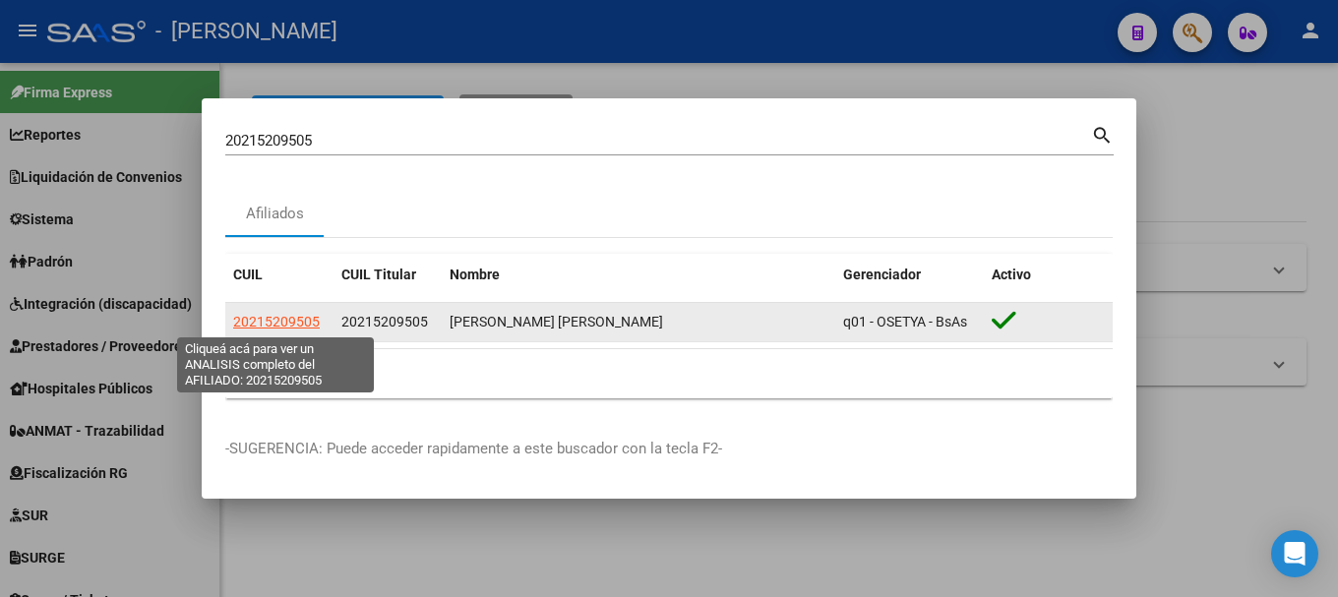
click at [304, 326] on span "20215209505" at bounding box center [276, 322] width 87 height 16
type textarea "20215209505"
